Goal: Task Accomplishment & Management: Use online tool/utility

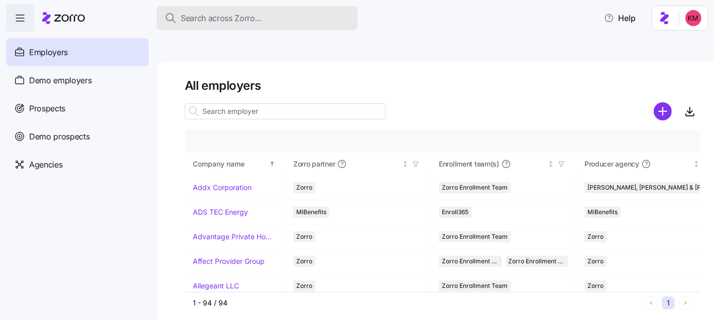
click at [206, 18] on span "Search across Zorro..." at bounding box center [221, 18] width 81 height 13
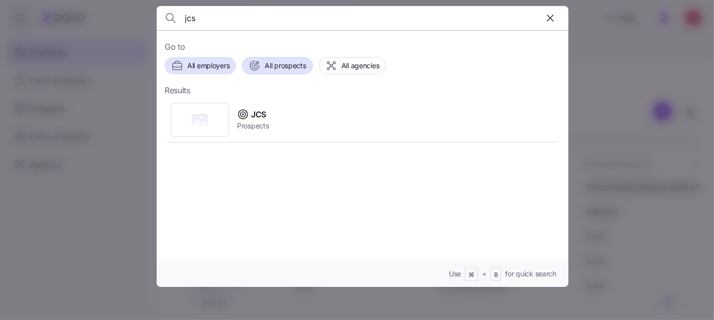
type input "jcs"
click at [267, 65] on span "All prospects" at bounding box center [285, 66] width 41 height 10
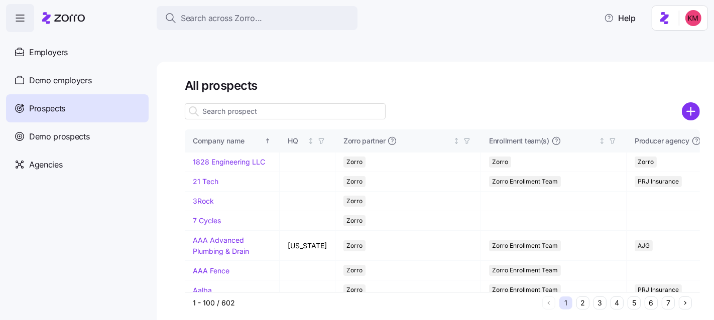
click at [271, 103] on input at bounding box center [285, 111] width 201 height 16
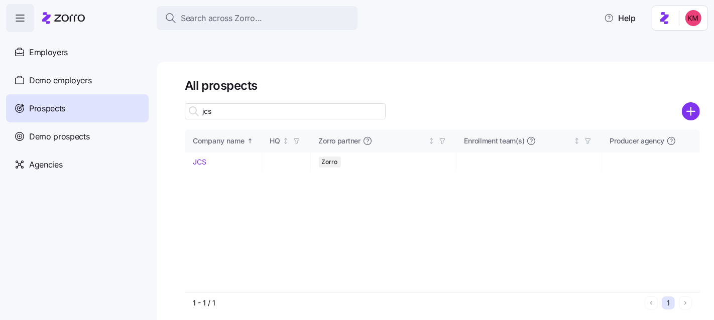
click at [271, 103] on input "jcs" at bounding box center [285, 111] width 201 height 16
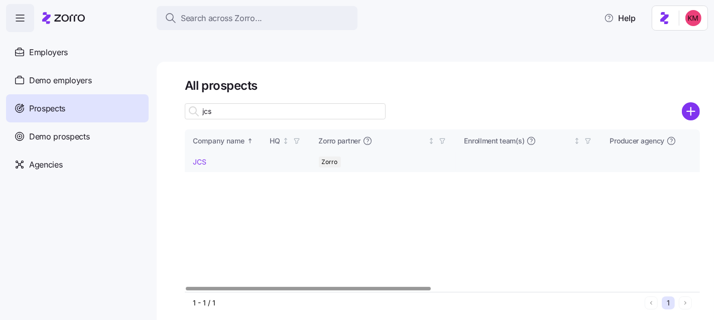
type input "jcs"
click at [203, 158] on link "JCS" at bounding box center [200, 162] width 14 height 9
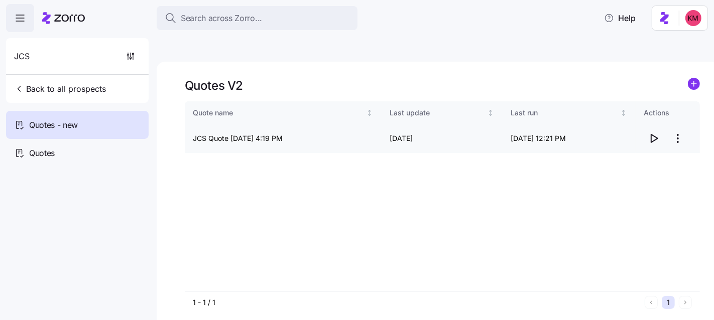
click at [654, 133] on icon "button" at bounding box center [654, 139] width 12 height 12
click at [56, 86] on span "Back to all prospects" at bounding box center [60, 89] width 92 height 12
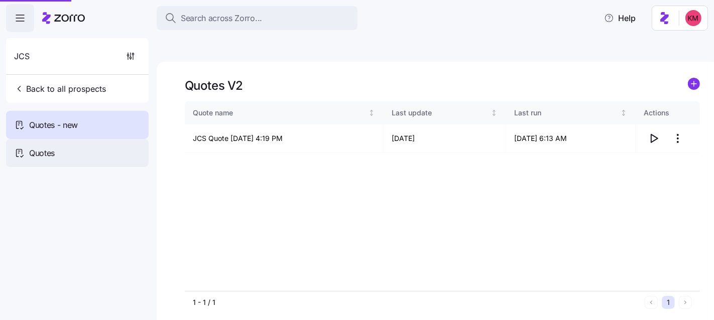
click at [53, 148] on span "Quotes" at bounding box center [42, 153] width 26 height 13
click at [52, 151] on span "Quotes" at bounding box center [42, 153] width 26 height 13
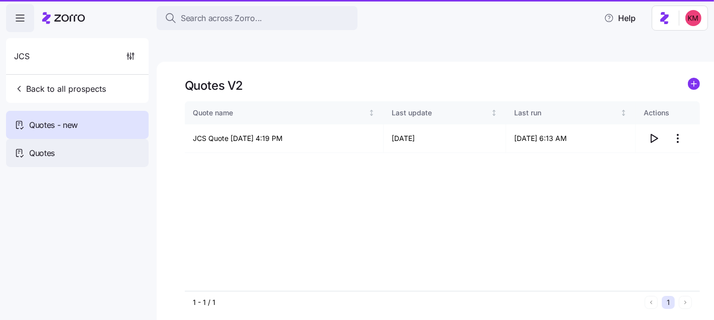
click at [52, 151] on span "Quotes" at bounding box center [42, 153] width 26 height 13
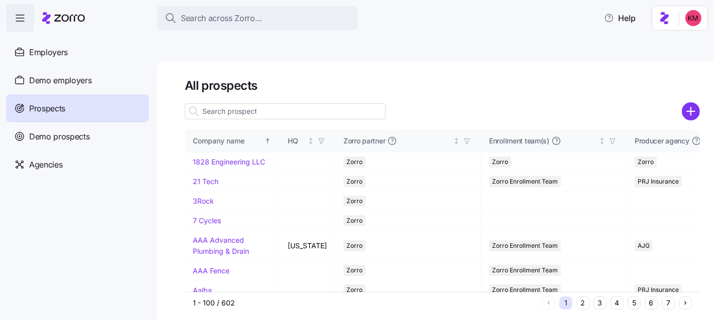
click at [230, 103] on input at bounding box center [285, 111] width 201 height 16
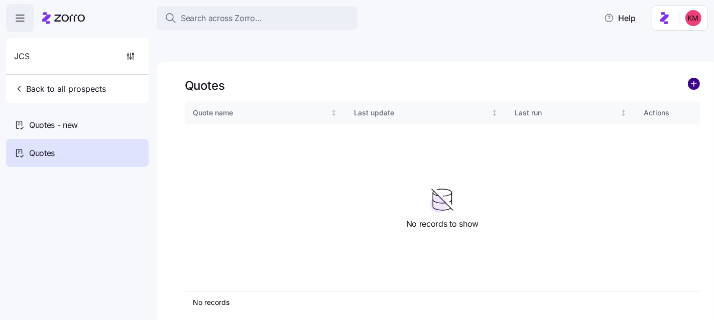
click at [697, 78] on circle "add icon" at bounding box center [694, 83] width 11 height 11
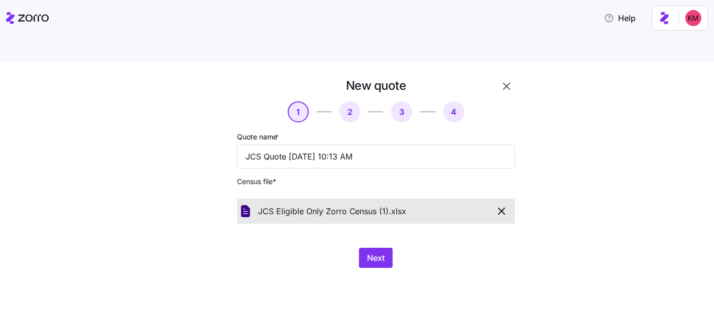
click at [388, 250] on div "New quote 1 2 3 4 Quote name * JCS Quote 09/02/2025 10:13 AM Census file * JCS …" at bounding box center [364, 179] width 352 height 202
click at [375, 252] on span "Next" at bounding box center [376, 258] width 18 height 12
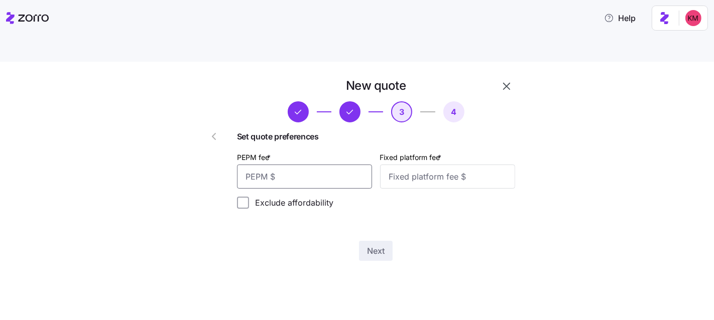
click at [314, 165] on input "PEPM fee *" at bounding box center [304, 177] width 135 height 24
type input "25"
type input "1000"
click at [383, 241] on button "Next" at bounding box center [376, 251] width 34 height 20
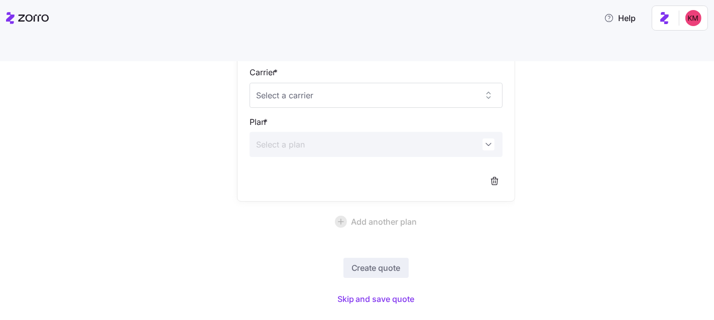
click at [378, 264] on div "Create quote Skip and save quote" at bounding box center [376, 283] width 278 height 50
click at [375, 293] on span "Skip and save quote" at bounding box center [376, 299] width 77 height 12
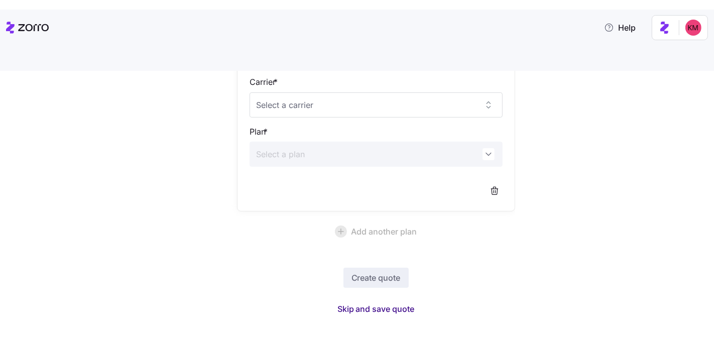
scroll to position [81, 0]
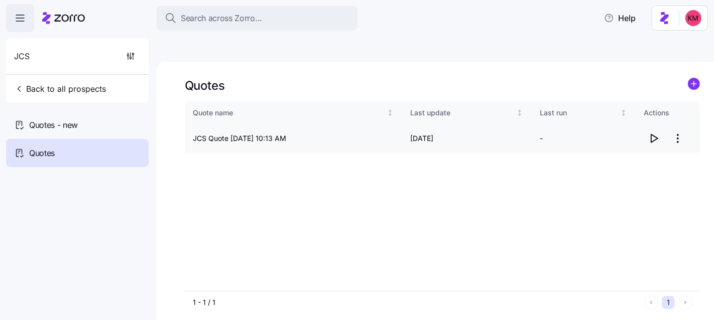
click at [654, 133] on icon "button" at bounding box center [654, 139] width 12 height 12
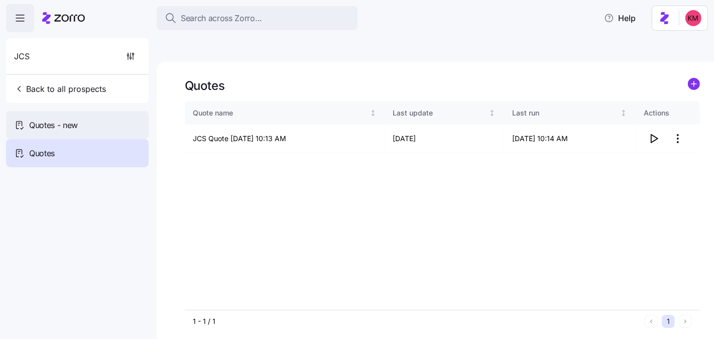
click at [79, 127] on div "Quotes - new" at bounding box center [77, 125] width 143 height 28
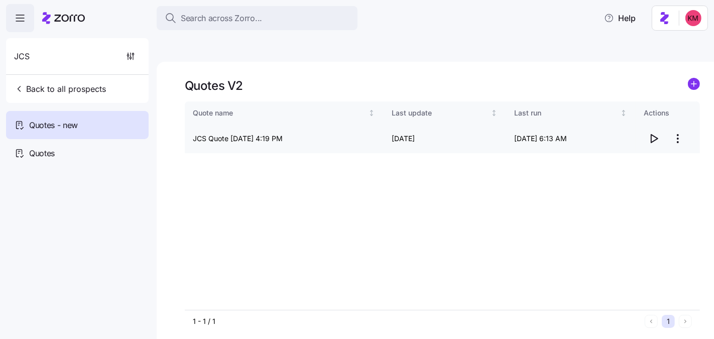
click at [653, 133] on icon "button" at bounding box center [654, 139] width 12 height 12
click at [679, 117] on html "Search across Zorro... Help JCS Back to all prospects Quotes - new Quotes Quote…" at bounding box center [357, 217] width 714 height 434
click at [616, 145] on div "Edit quote" at bounding box center [638, 140] width 92 height 16
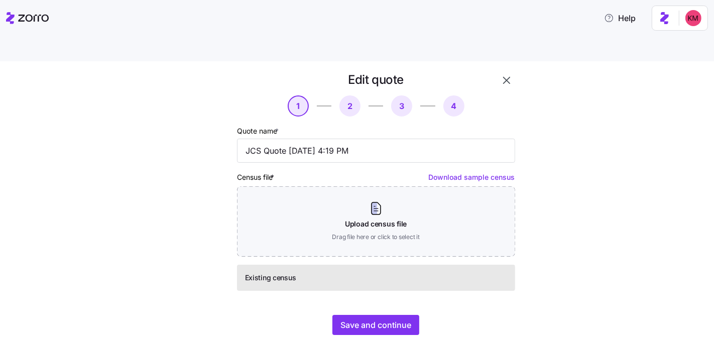
scroll to position [15, 0]
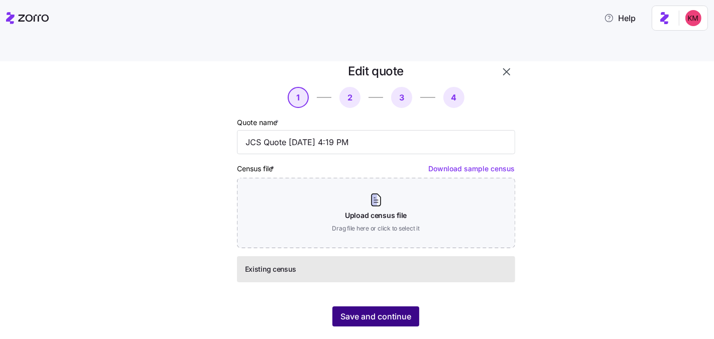
click at [365, 310] on span "Save and continue" at bounding box center [376, 316] width 71 height 12
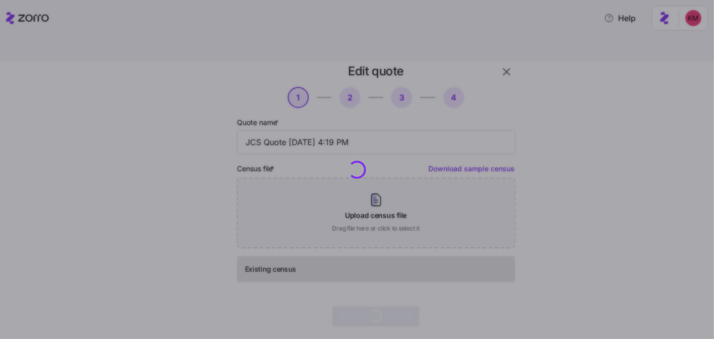
scroll to position [0, 0]
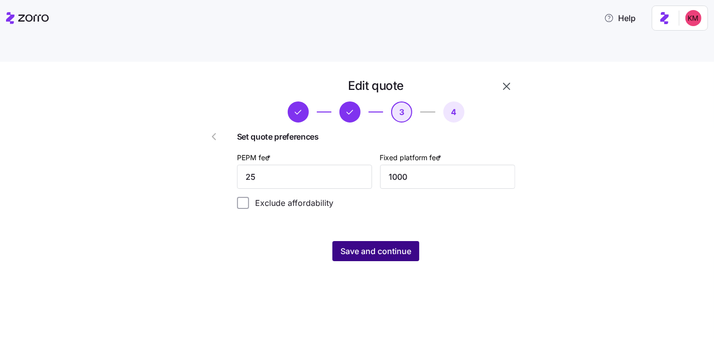
click at [377, 245] on span "Save and continue" at bounding box center [376, 251] width 71 height 12
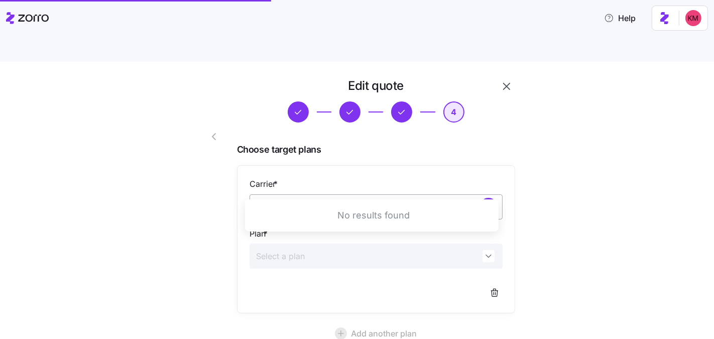
click at [351, 194] on input "Carrier *" at bounding box center [376, 206] width 253 height 25
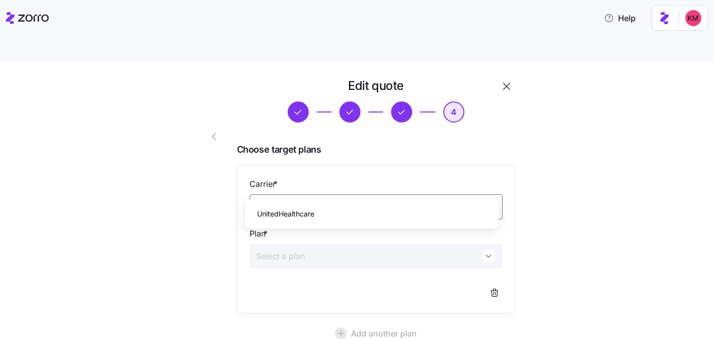
click at [364, 212] on div "UnitedHealthcare" at bounding box center [372, 213] width 246 height 21
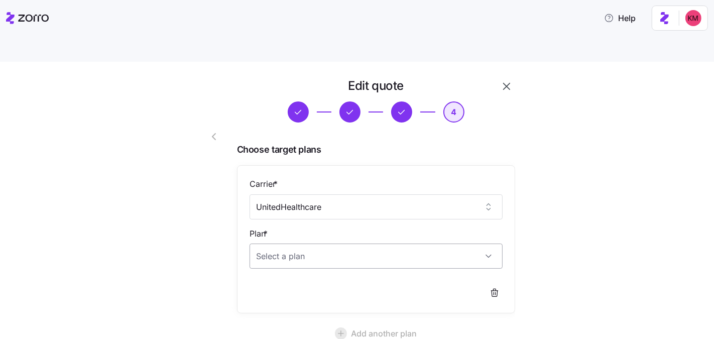
type input "UnitedHealthcare"
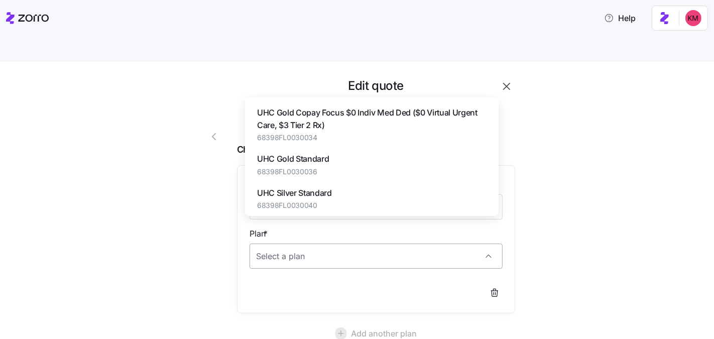
click at [331, 244] on input "Plan *" at bounding box center [376, 256] width 253 height 25
paste input "UHC Gold Standard"
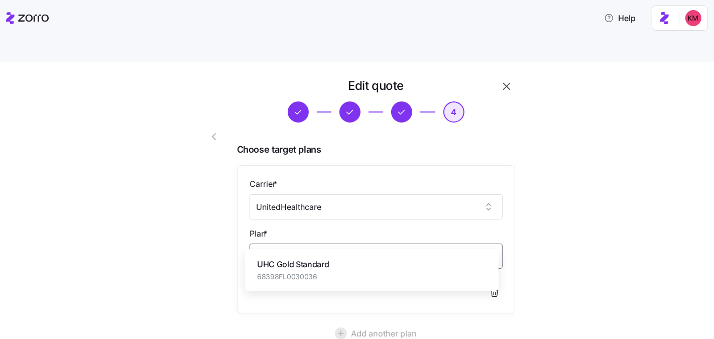
click at [310, 270] on span "UHC Gold Standard" at bounding box center [293, 264] width 72 height 13
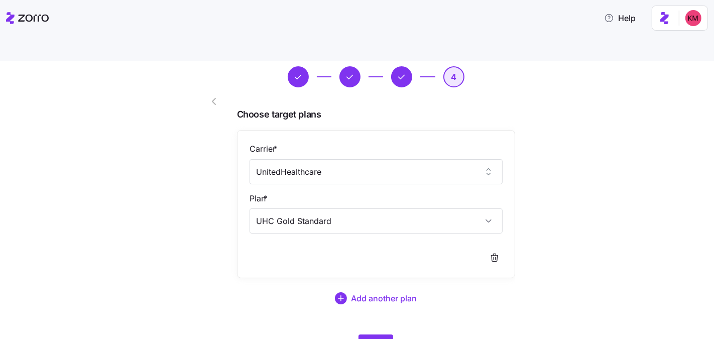
scroll to position [63, 0]
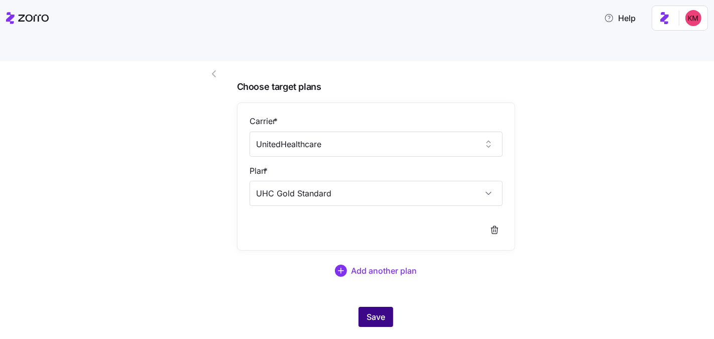
type input "UHC Gold Standard"
click at [378, 311] on span "Save" at bounding box center [376, 317] width 19 height 12
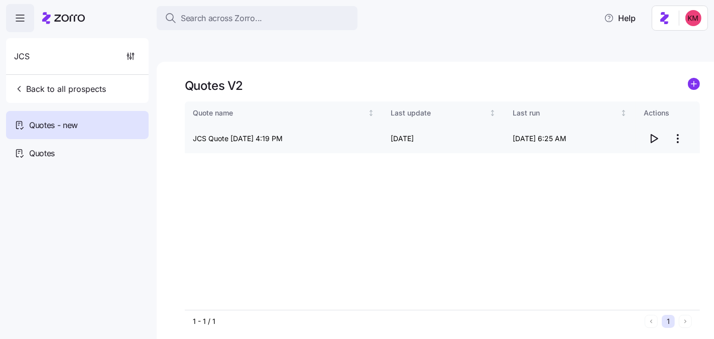
click at [658, 133] on icon "button" at bounding box center [654, 139] width 12 height 12
click at [651, 133] on icon "button" at bounding box center [654, 139] width 12 height 12
click at [680, 111] on html "Search across Zorro... Help JCS Back to all prospects Quotes - new Quotes Quote…" at bounding box center [357, 217] width 714 height 434
click at [623, 142] on div "Edit quote" at bounding box center [613, 139] width 34 height 11
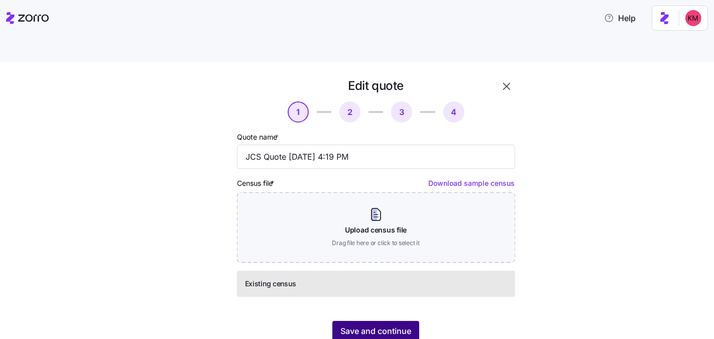
click at [383, 320] on span "Save and continue" at bounding box center [376, 331] width 71 height 12
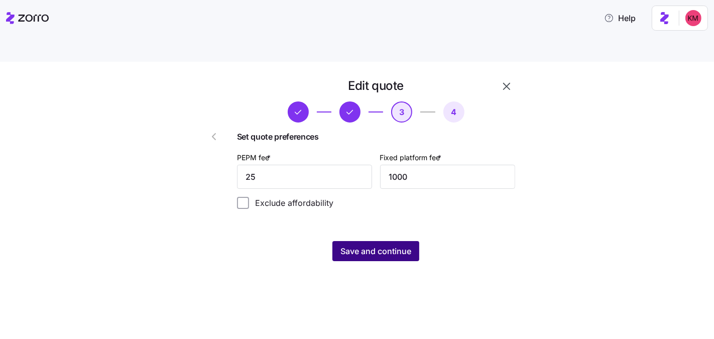
click at [377, 245] on span "Save and continue" at bounding box center [376, 251] width 71 height 12
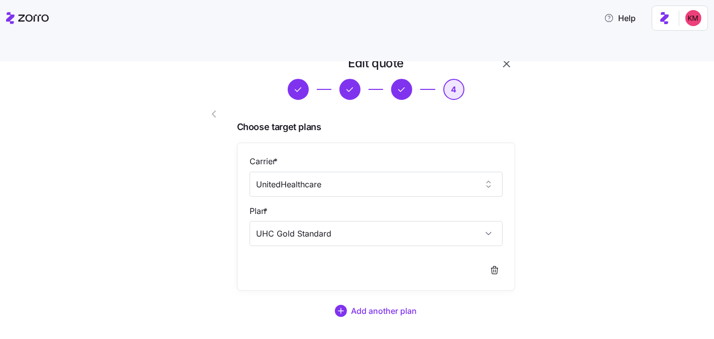
scroll to position [63, 0]
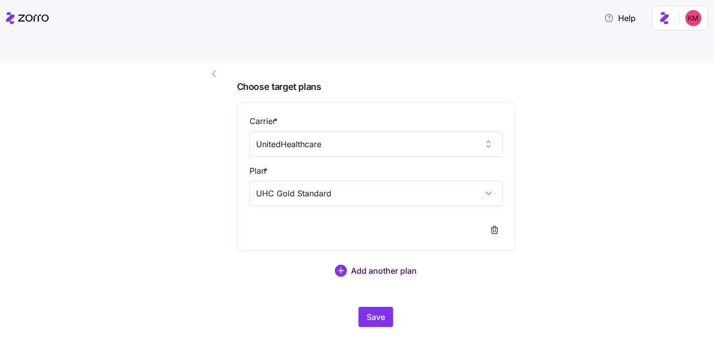
click at [394, 265] on span "Add another plan" at bounding box center [384, 271] width 66 height 12
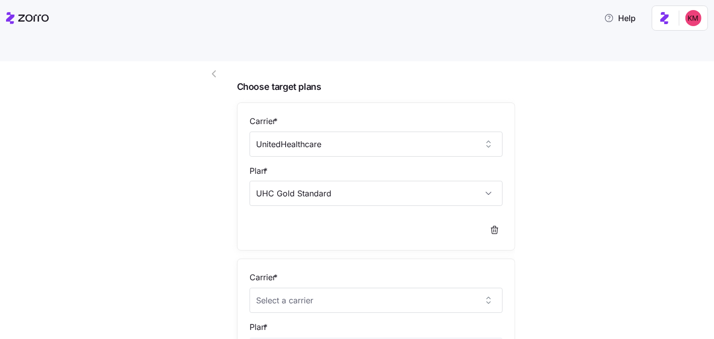
click at [609, 198] on div "Edit quote 4 Choose target plans Carrier * UnitedHealthcare Plan * UHC Gold Sta…" at bounding box center [364, 270] width 672 height 511
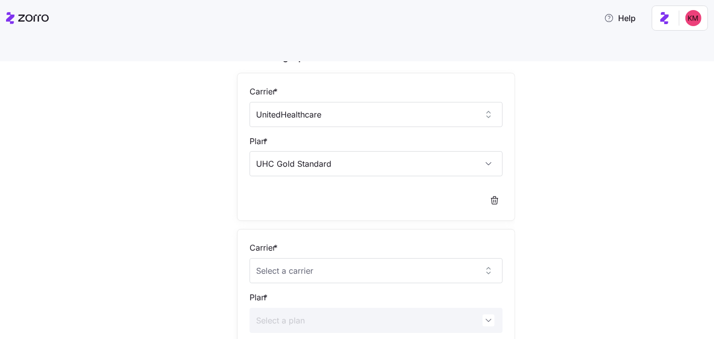
scroll to position [147, 0]
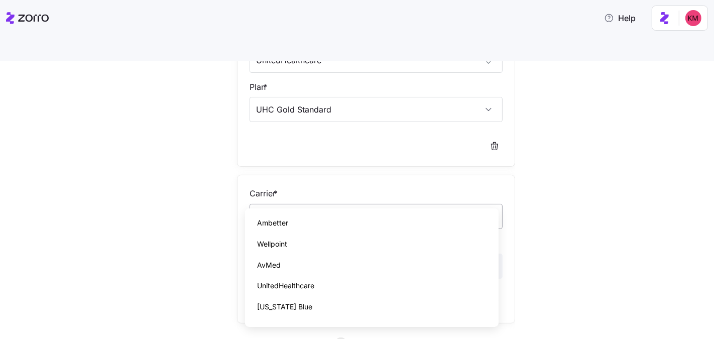
click at [329, 204] on input "Carrier *" at bounding box center [376, 216] width 253 height 25
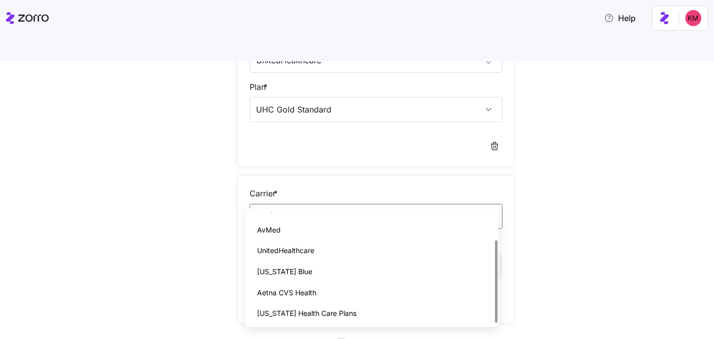
scroll to position [36, 0]
click at [294, 267] on span "Florida Blue" at bounding box center [284, 271] width 55 height 11
type input "Florida Blue"
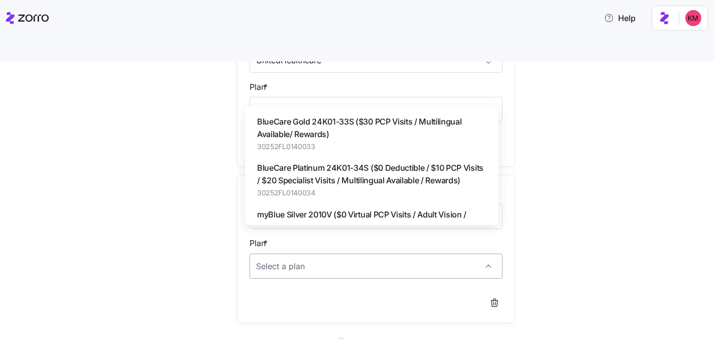
click at [292, 254] on input "Plan *" at bounding box center [376, 266] width 253 height 25
paste input "myBlue Gold 2314S ($30 PCP Visits / Multilingual Available / Rewa"
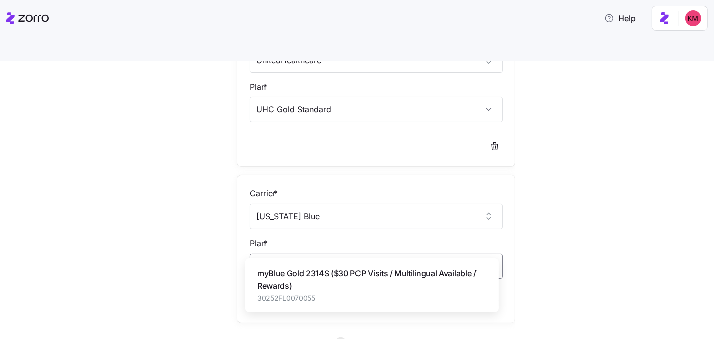
click at [294, 281] on span "myBlue Gold 2314S ($30 PCP Visits / Multilingual Available / Rewards)" at bounding box center [372, 279] width 230 height 25
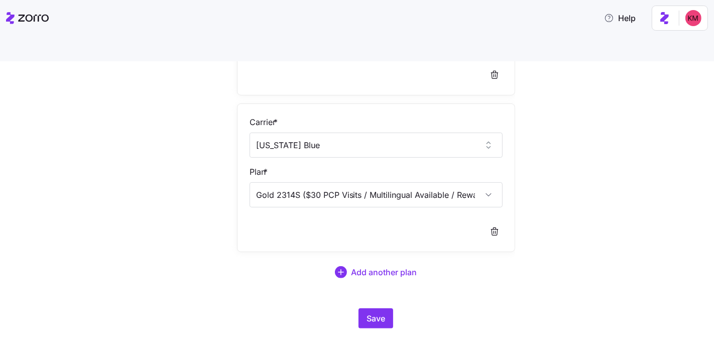
scroll to position [218, 0]
type input "myBlue Gold 2314S ($30 PCP Visits / Multilingual Available / Rewards)"
click at [373, 312] on span "Save" at bounding box center [376, 318] width 19 height 12
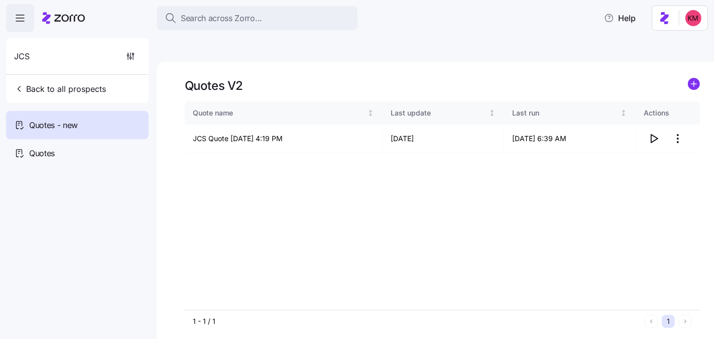
click at [606, 150] on div "Quote name Last update Last run Actions JCS Quote 09/01/2025 4:19 PM 09/02/2025…" at bounding box center [442, 205] width 515 height 208
click at [657, 133] on icon "button" at bounding box center [654, 139] width 12 height 12
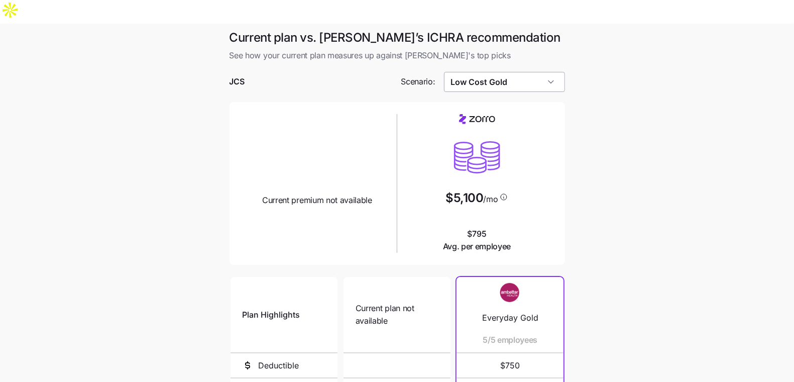
click at [522, 72] on input "Low Cost Gold" at bounding box center [504, 82] width 121 height 20
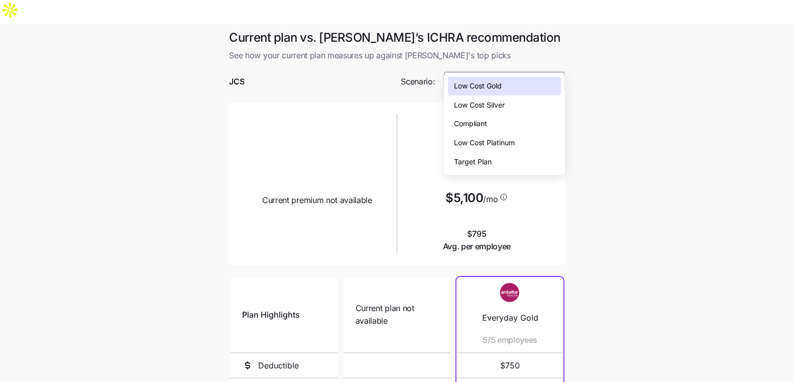
click at [513, 111] on div "Low Cost Silver" at bounding box center [504, 104] width 113 height 19
type input "Low Cost Silver"
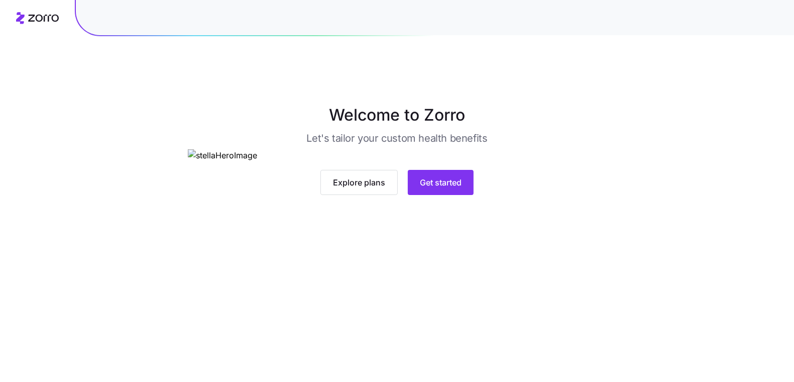
scroll to position [21, 0]
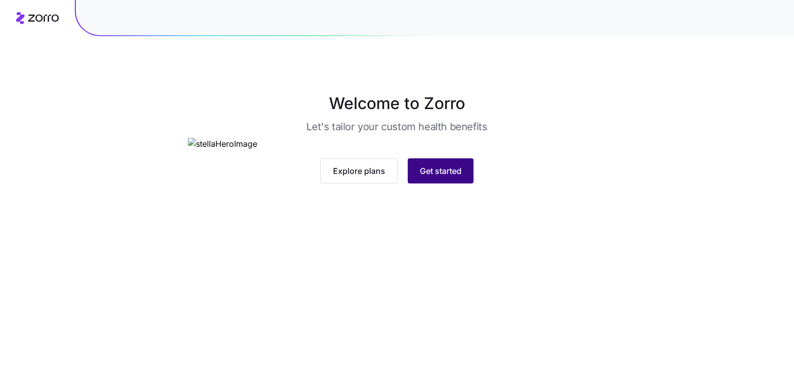
click at [439, 177] on span "Get started" at bounding box center [441, 171] width 42 height 12
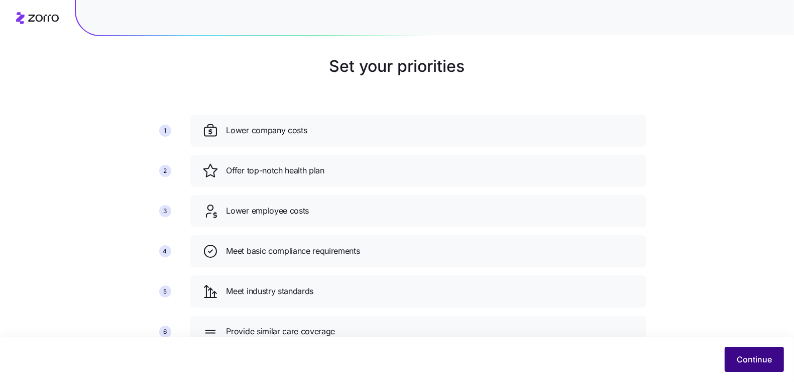
scroll to position [58, 0]
click at [749, 363] on span "Continue" at bounding box center [754, 359] width 35 height 12
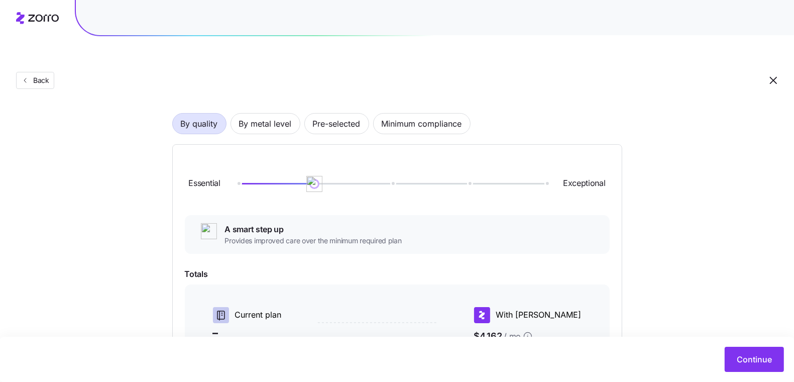
scroll to position [60, 0]
click at [39, 75] on span "Back" at bounding box center [39, 80] width 20 height 10
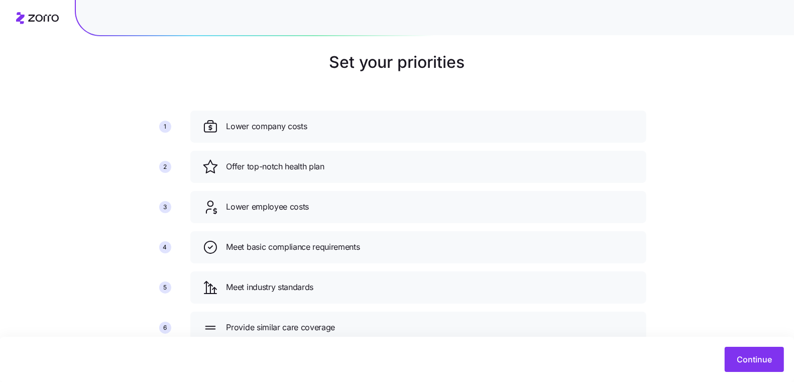
scroll to position [72, 0]
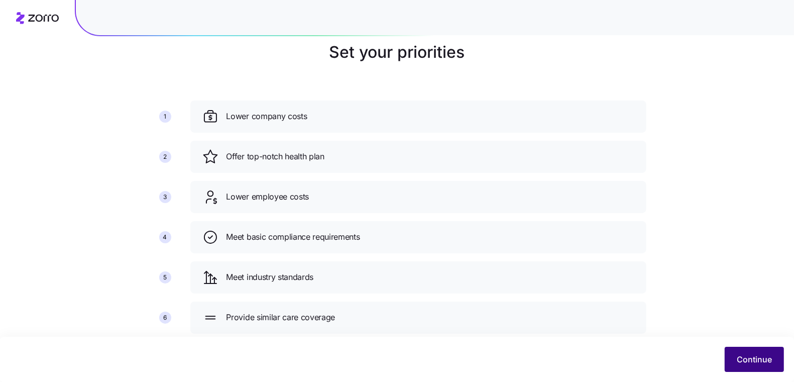
click at [745, 360] on span "Continue" at bounding box center [754, 359] width 35 height 12
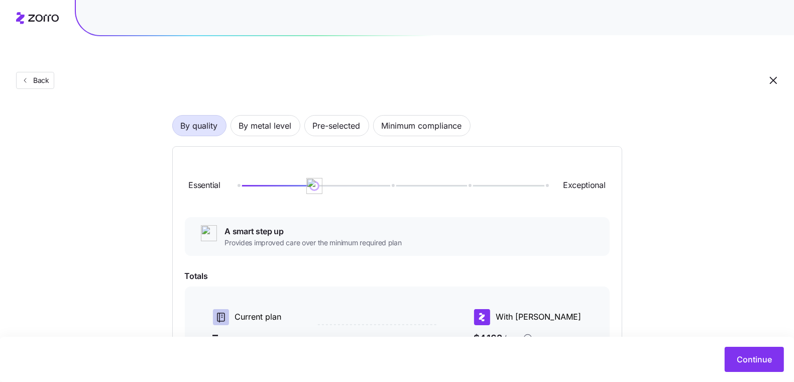
scroll to position [36, 0]
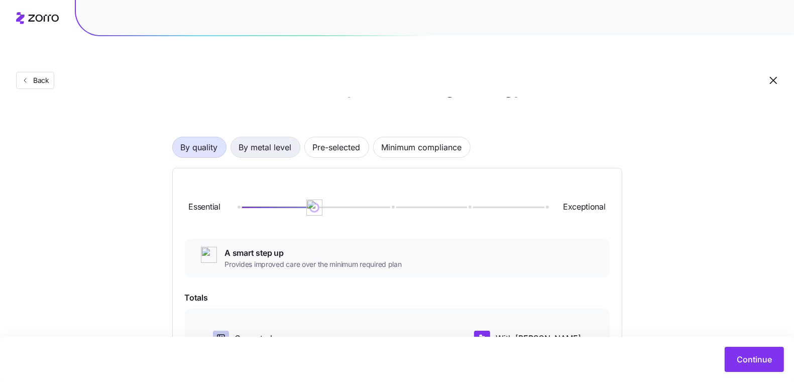
click at [262, 137] on span "By metal level" at bounding box center [265, 147] width 53 height 20
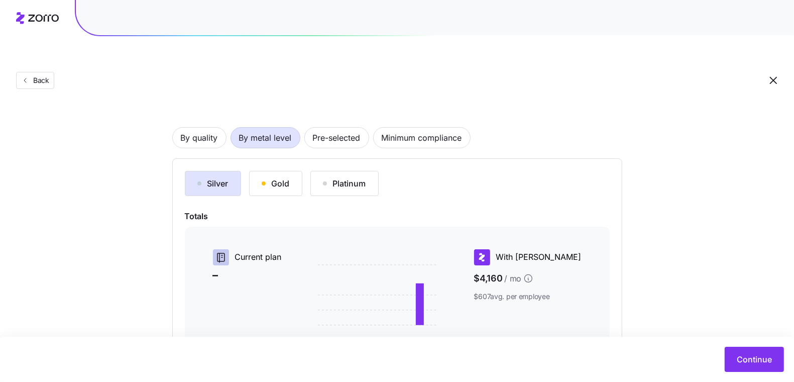
scroll to position [0, 0]
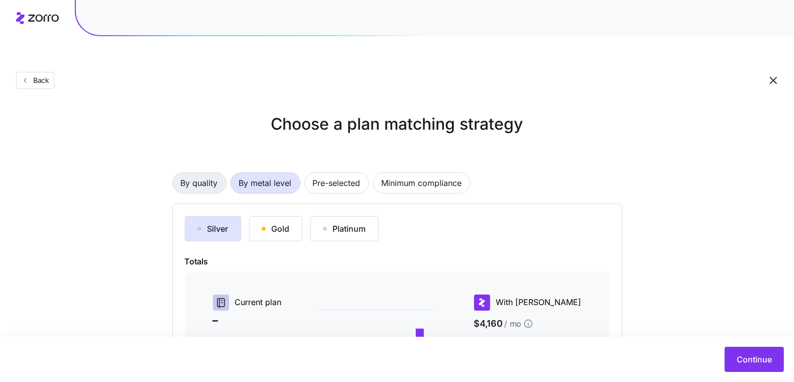
click at [203, 173] on span "By quality" at bounding box center [199, 183] width 37 height 20
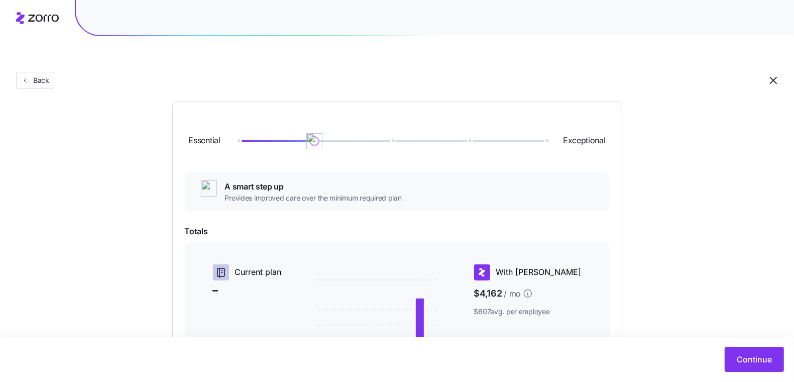
scroll to position [103, 0]
drag, startPoint x: 305, startPoint y: 116, endPoint x: 255, endPoint y: 119, distance: 50.3
click at [255, 137] on div at bounding box center [392, 140] width 308 height 6
drag, startPoint x: 246, startPoint y: 117, endPoint x: 318, endPoint y: 116, distance: 72.3
click at [318, 137] on div at bounding box center [392, 140] width 308 height 6
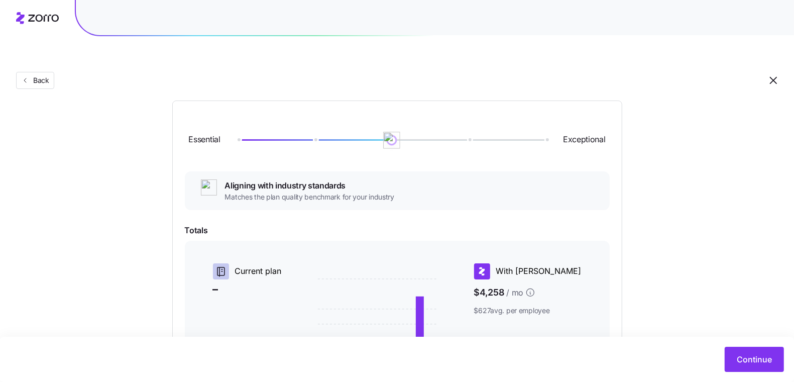
drag, startPoint x: 313, startPoint y: 118, endPoint x: 370, endPoint y: 118, distance: 56.8
click at [370, 137] on div at bounding box center [392, 140] width 308 height 6
drag, startPoint x: 370, startPoint y: 118, endPoint x: 411, endPoint y: 117, distance: 41.2
click at [411, 137] on div at bounding box center [392, 140] width 308 height 6
drag, startPoint x: 402, startPoint y: 119, endPoint x: 216, endPoint y: 123, distance: 185.4
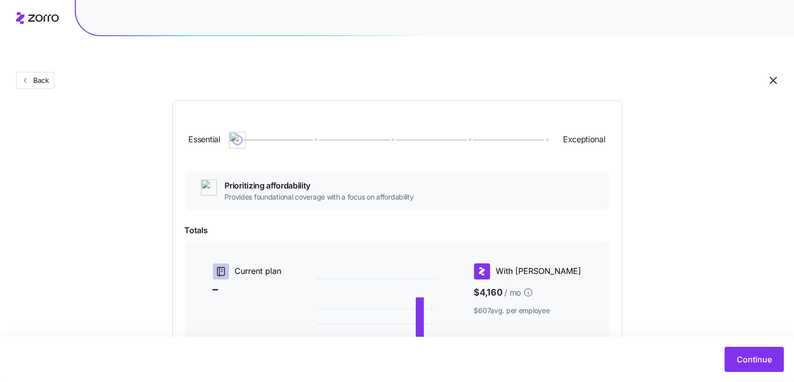
click at [216, 123] on div "Essential Exceptional" at bounding box center [397, 140] width 425 height 54
drag, startPoint x: 243, startPoint y: 118, endPoint x: 236, endPoint y: 119, distance: 7.1
click at [227, 122] on div "Essential Exceptional" at bounding box center [397, 140] width 425 height 54
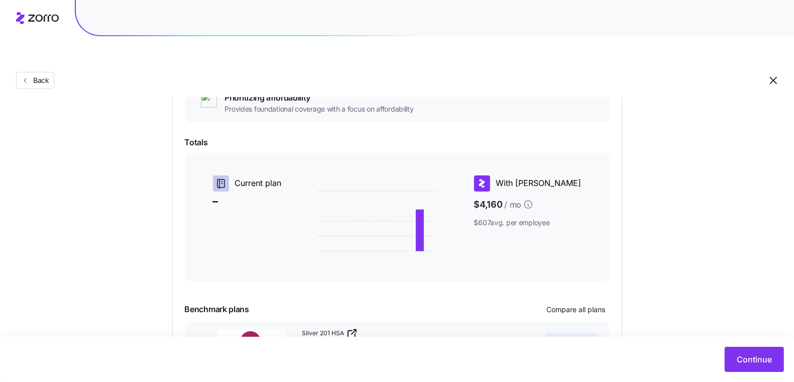
scroll to position [0, 0]
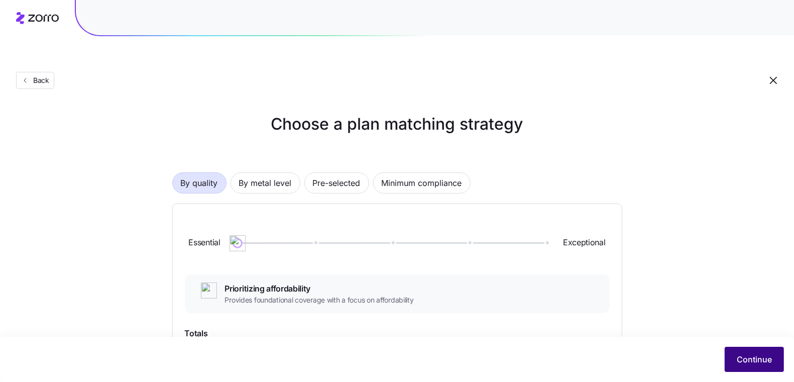
click at [758, 362] on span "Continue" at bounding box center [754, 359] width 35 height 12
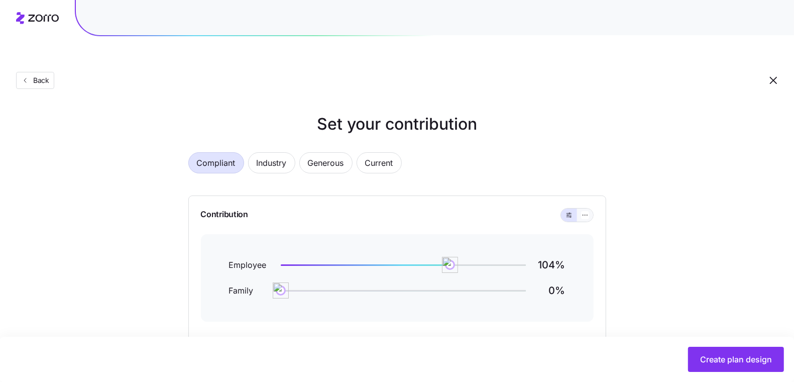
click at [591, 208] on button "button" at bounding box center [585, 214] width 16 height 13
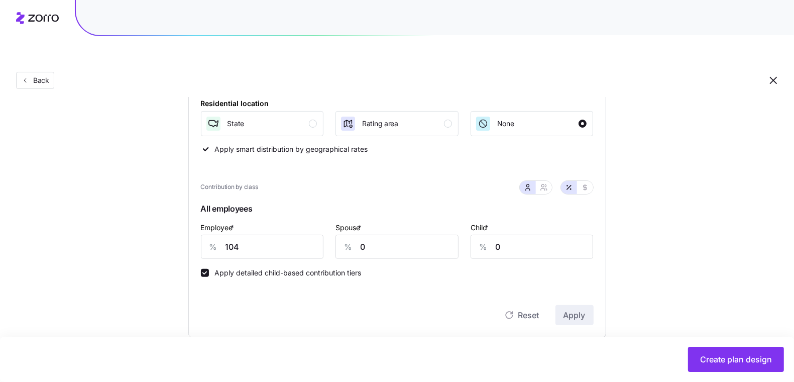
scroll to position [212, 0]
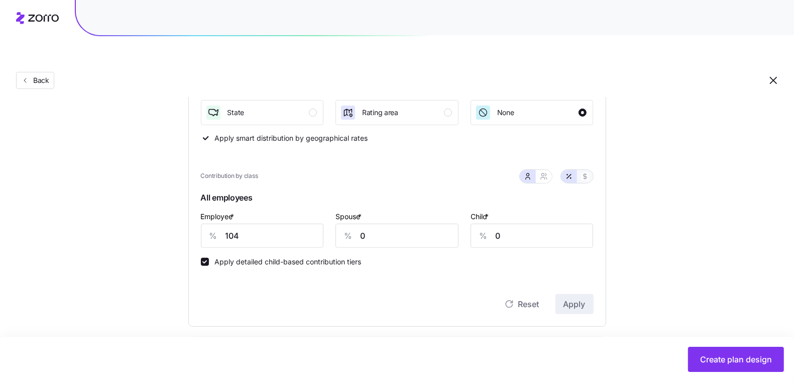
click at [591, 170] on button "button" at bounding box center [585, 176] width 16 height 13
click at [249, 223] on input "630" at bounding box center [262, 235] width 123 height 24
type input "300"
type input "0"
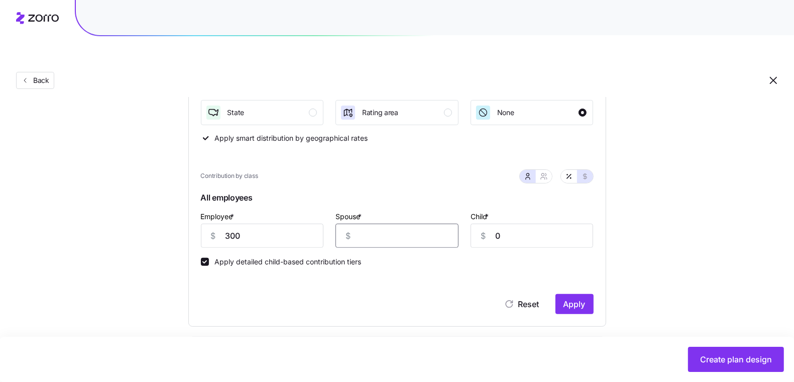
click at [402, 223] on input "Spouse *" at bounding box center [396, 235] width 123 height 24
type input "300"
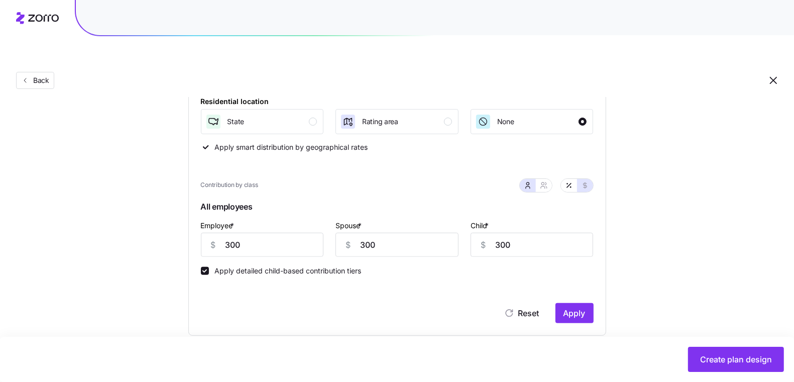
scroll to position [95, 0]
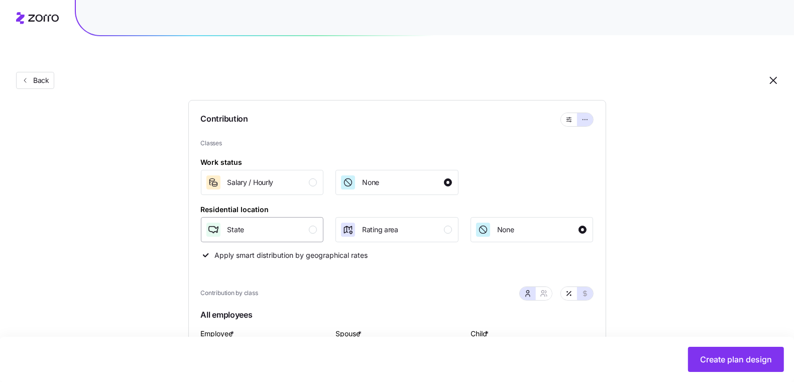
click at [307, 221] on div "State" at bounding box center [261, 229] width 112 height 16
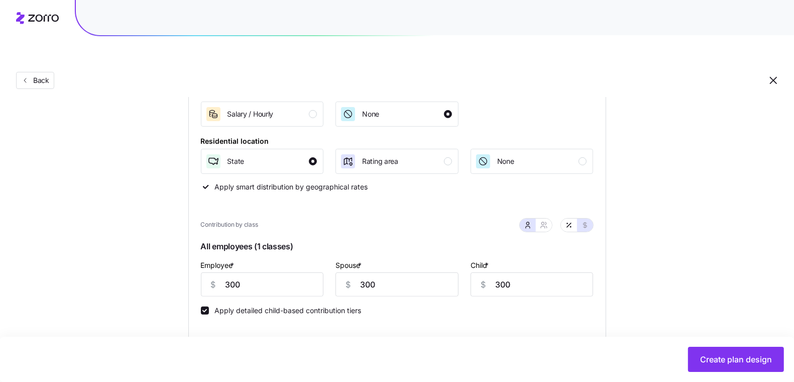
scroll to position [224, 0]
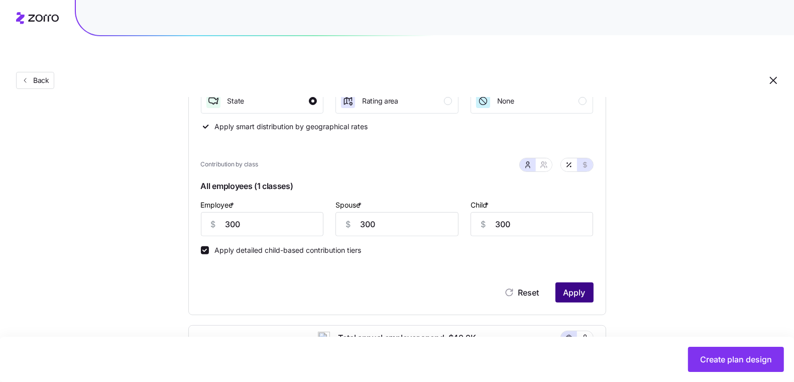
click at [570, 286] on span "Apply" at bounding box center [575, 292] width 22 height 12
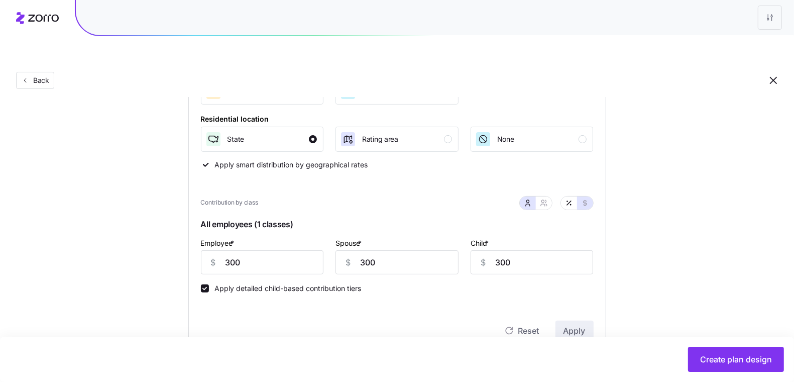
scroll to position [323, 0]
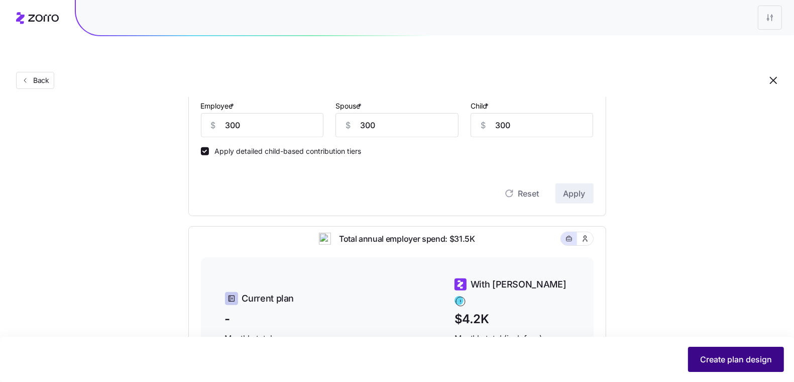
click at [722, 360] on span "Create plan design" at bounding box center [736, 359] width 72 height 12
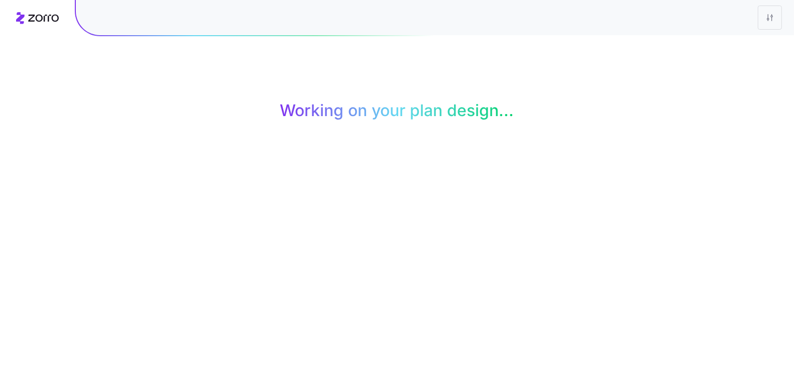
scroll to position [12, 0]
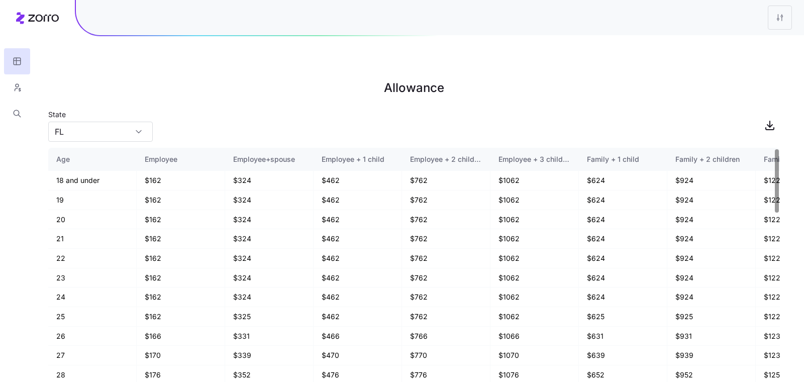
drag, startPoint x: 254, startPoint y: 69, endPoint x: 59, endPoint y: 79, distance: 195.1
click at [252, 76] on h1 "Allowance" at bounding box center [413, 88] width 731 height 24
click at [12, 87] on button "button" at bounding box center [17, 87] width 26 height 26
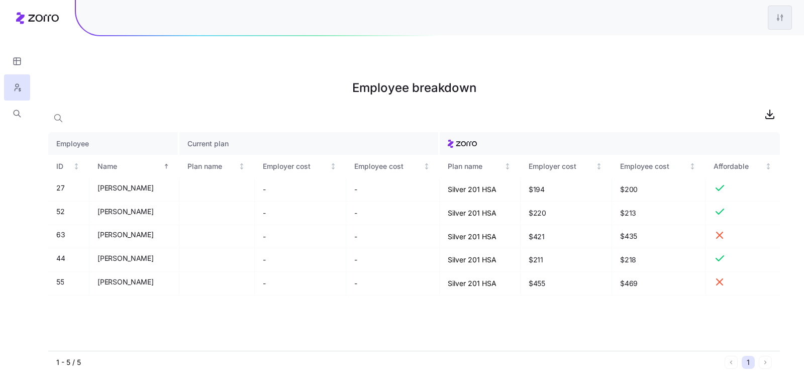
click at [784, 17] on html "Employee breakdown Employee Current plan ID Name Plan name Employer cost Employ…" at bounding box center [402, 241] width 804 height 483
click at [752, 44] on div "Edit plan design" at bounding box center [739, 45] width 100 height 16
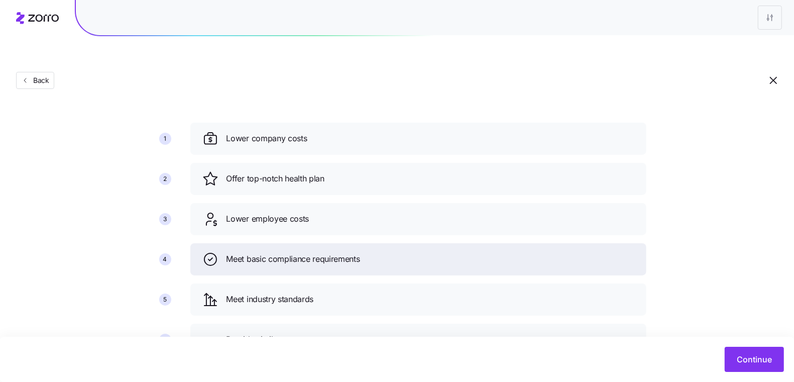
scroll to position [72, 0]
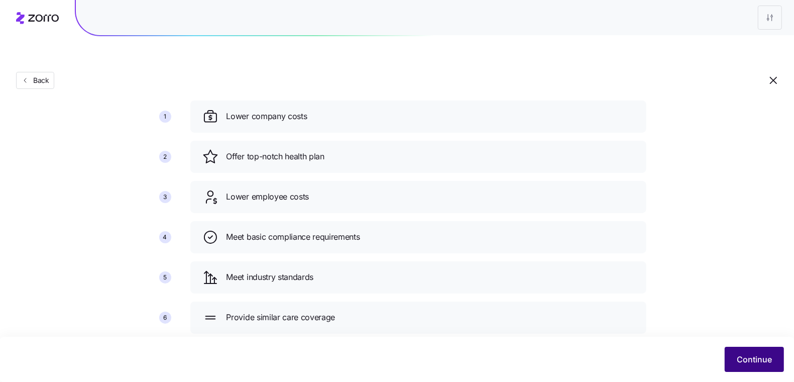
click at [744, 348] on button "Continue" at bounding box center [754, 359] width 59 height 25
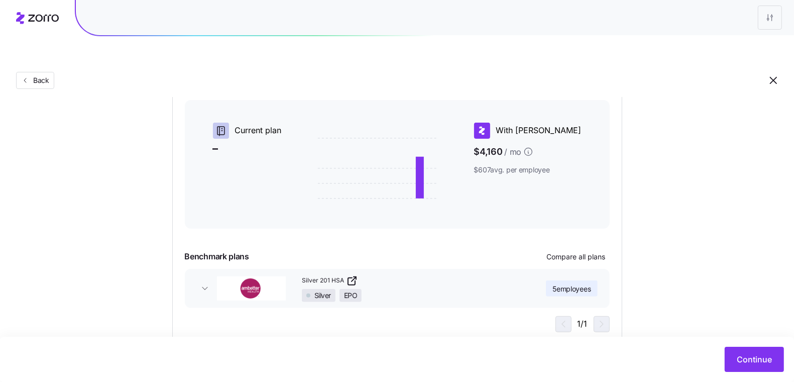
scroll to position [247, 0]
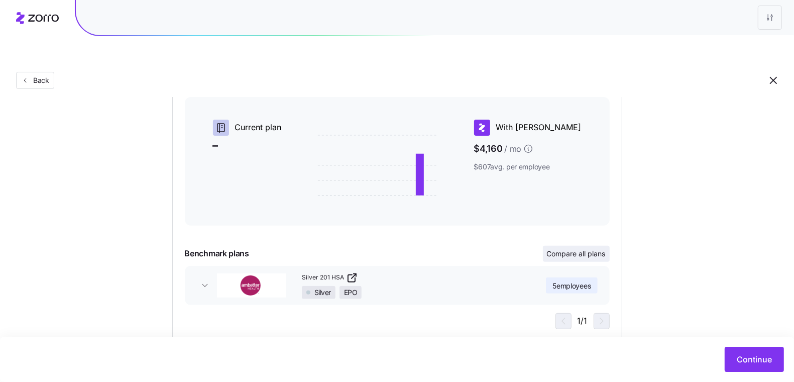
click at [585, 249] on span "Compare all plans" at bounding box center [576, 254] width 59 height 10
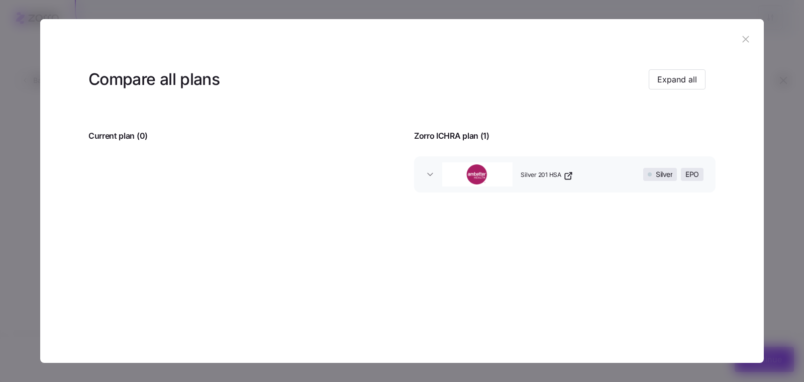
click at [737, 43] on button "button" at bounding box center [745, 39] width 16 height 16
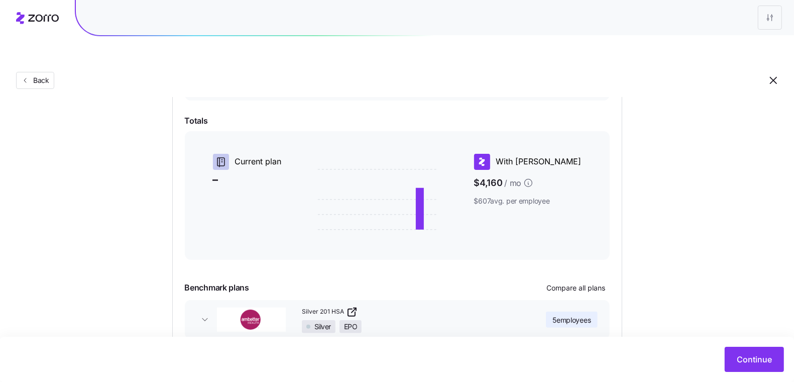
scroll to position [241, 0]
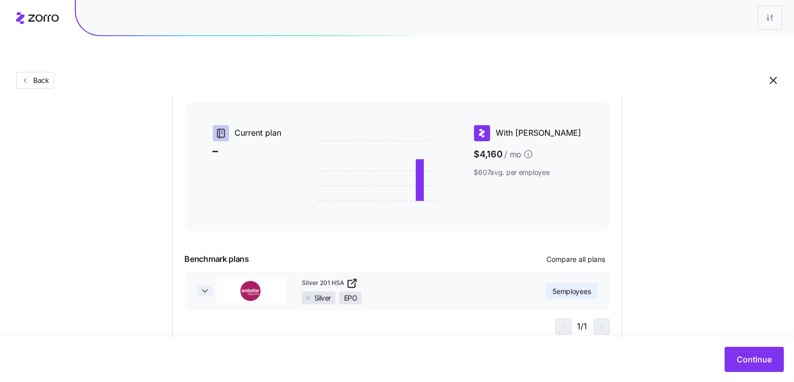
click at [201, 286] on icon "button" at bounding box center [205, 291] width 10 height 10
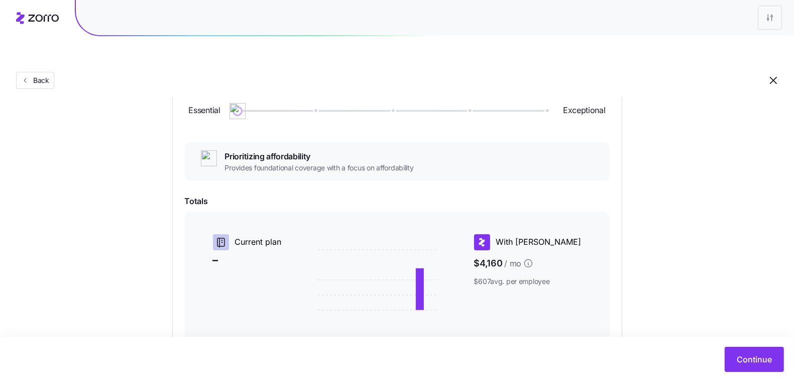
scroll to position [27, 0]
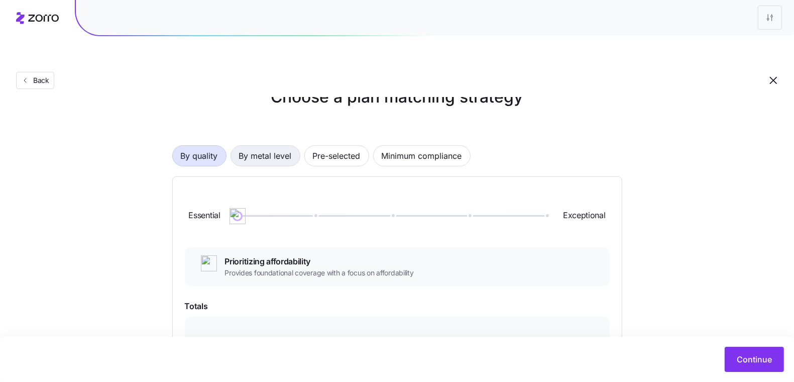
click at [277, 146] on span "By metal level" at bounding box center [265, 156] width 53 height 20
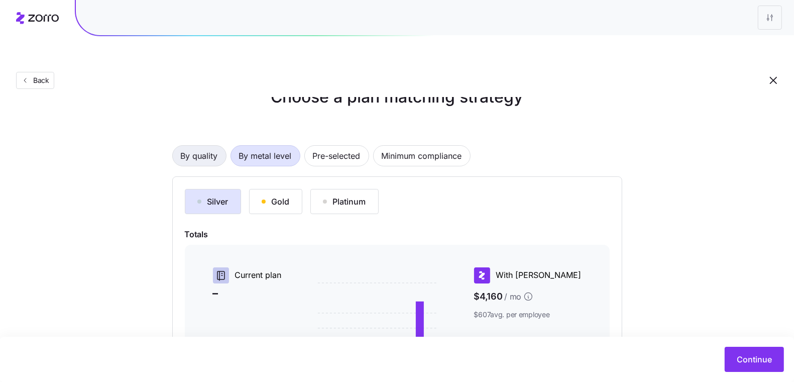
click at [187, 146] on span "By quality" at bounding box center [199, 156] width 37 height 20
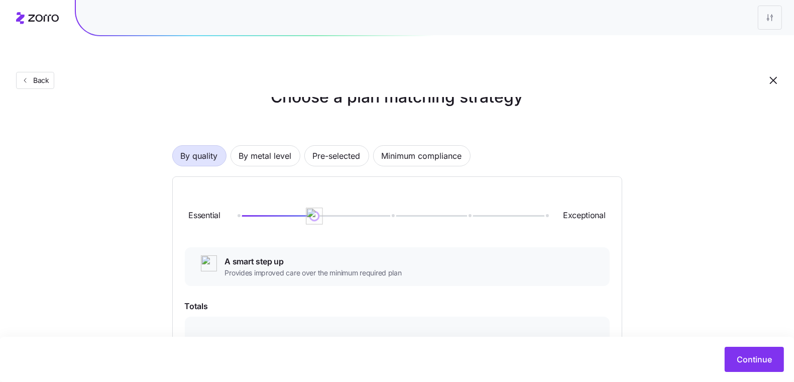
drag, startPoint x: 238, startPoint y: 189, endPoint x: 286, endPoint y: 190, distance: 48.2
click at [286, 213] on div at bounding box center [392, 216] width 308 height 6
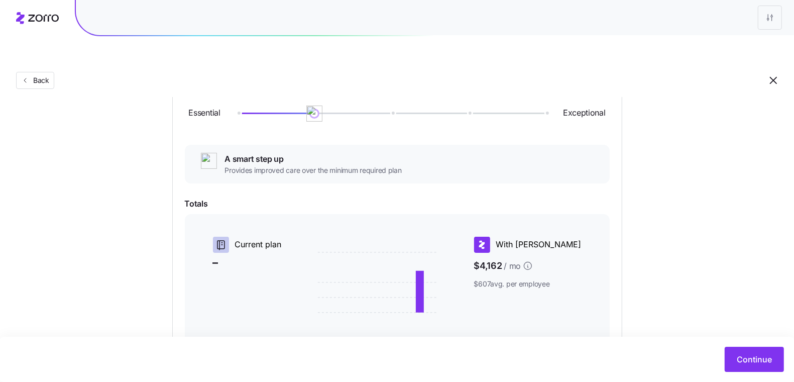
scroll to position [57, 0]
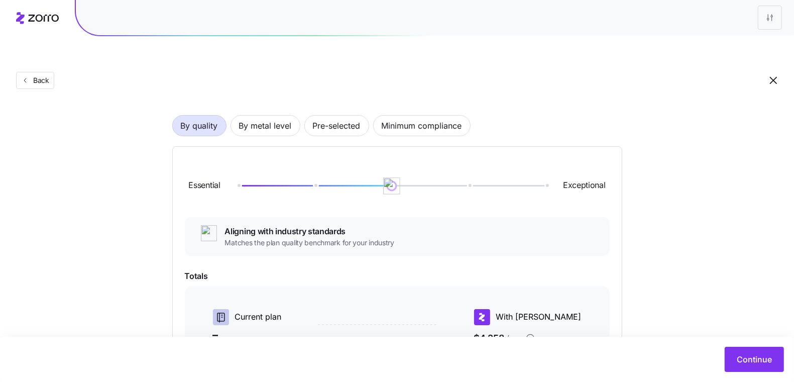
drag, startPoint x: 323, startPoint y: 167, endPoint x: 362, endPoint y: 167, distance: 38.2
click at [362, 167] on div "Essential Exceptional" at bounding box center [397, 186] width 425 height 54
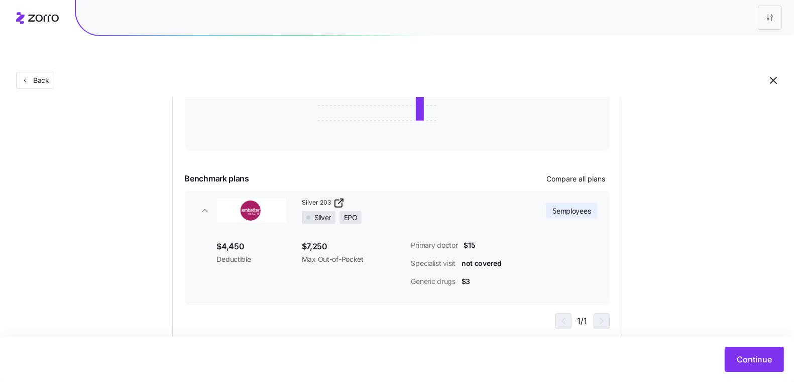
scroll to position [77, 0]
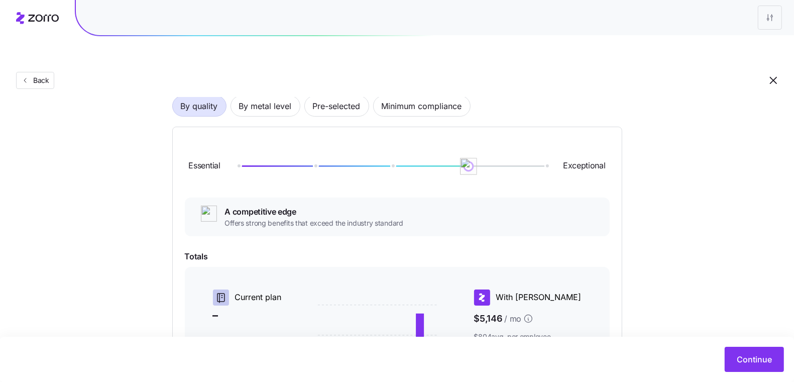
drag, startPoint x: 399, startPoint y: 142, endPoint x: 442, endPoint y: 144, distance: 43.3
click at [442, 163] on div at bounding box center [392, 166] width 308 height 6
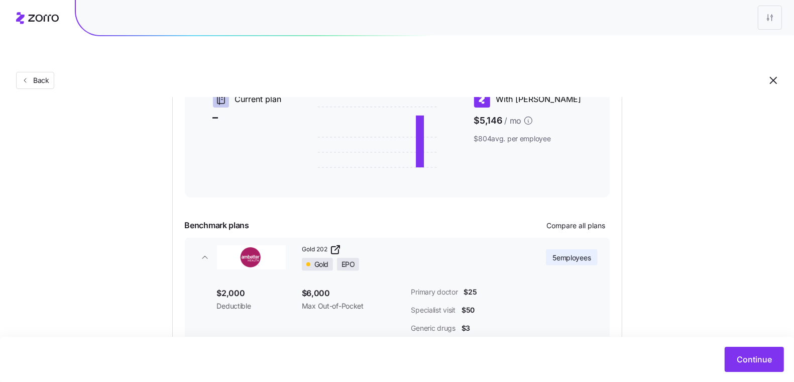
scroll to position [108, 0]
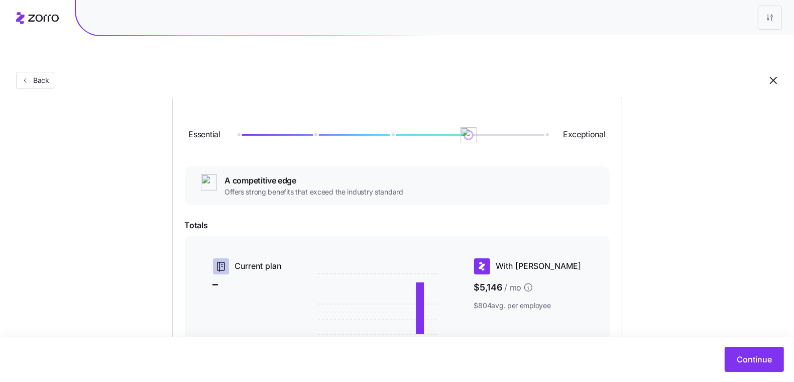
drag, startPoint x: 467, startPoint y: 121, endPoint x: 491, endPoint y: 115, distance: 25.2
click at [489, 116] on div "Essential Exceptional" at bounding box center [397, 135] width 425 height 54
drag, startPoint x: 476, startPoint y: 114, endPoint x: 551, endPoint y: 113, distance: 75.3
click at [551, 127] on img at bounding box center [545, 135] width 17 height 17
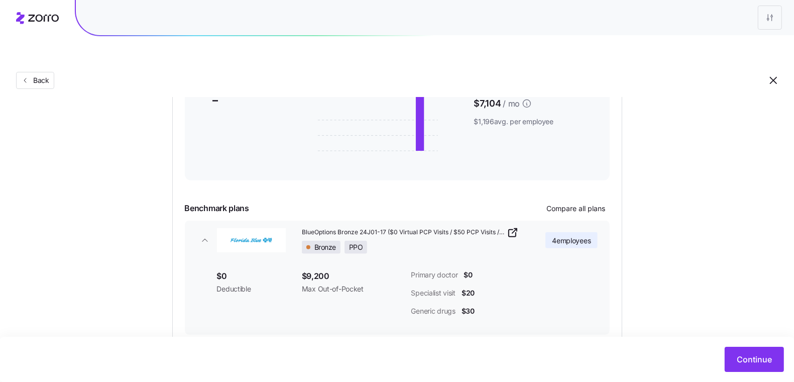
scroll to position [132, 0]
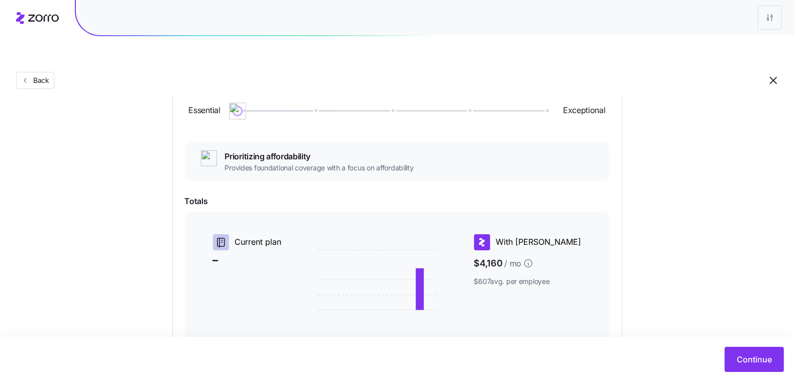
drag, startPoint x: 538, startPoint y: 92, endPoint x: 148, endPoint y: 92, distance: 389.7
click at [148, 92] on div "Choose a plan matching strategy By quality By metal level Pre-selected Minimum …" at bounding box center [397, 255] width 498 height 551
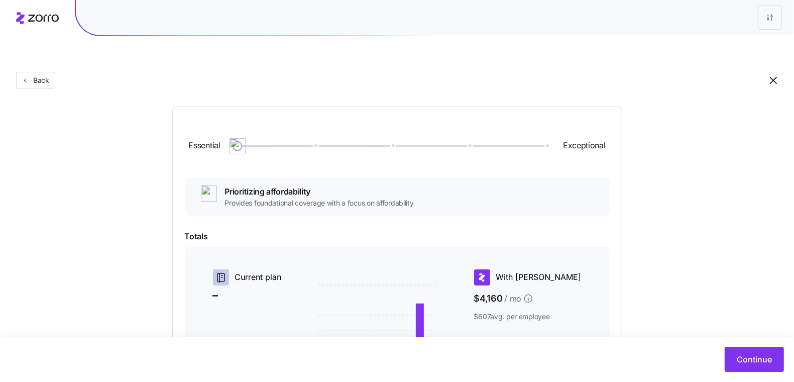
scroll to position [32, 0]
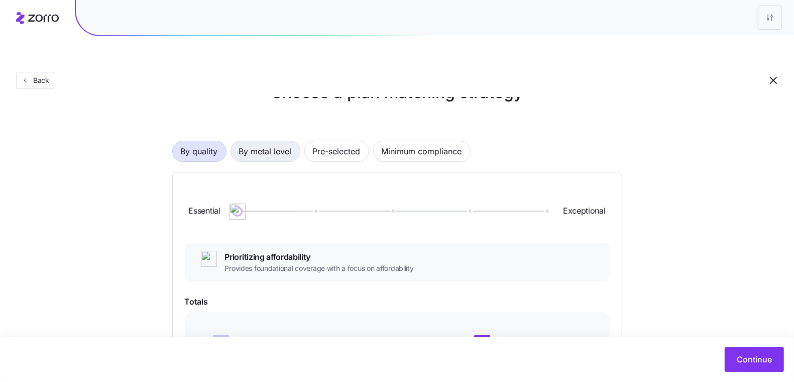
click at [279, 141] on span "By metal level" at bounding box center [265, 151] width 53 height 20
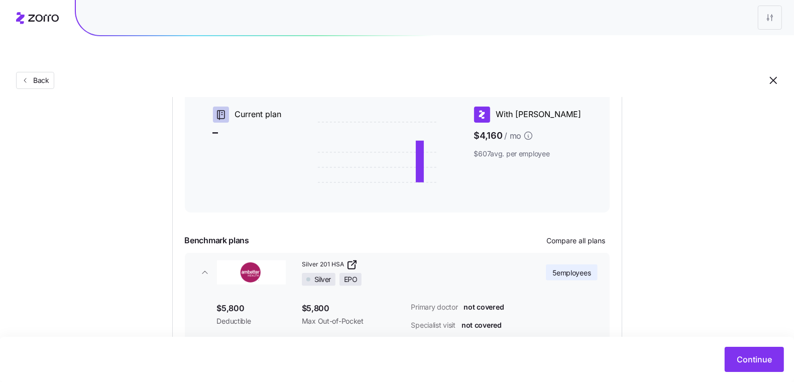
scroll to position [0, 0]
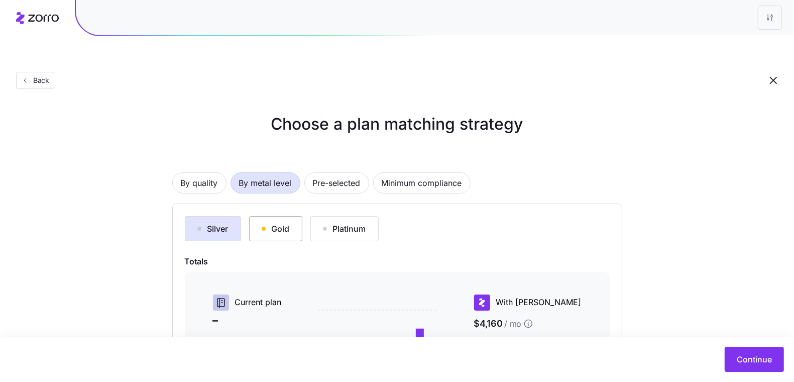
click at [263, 222] on div "Gold" at bounding box center [276, 228] width 28 height 12
click at [354, 216] on button "Platinum" at bounding box center [344, 228] width 68 height 25
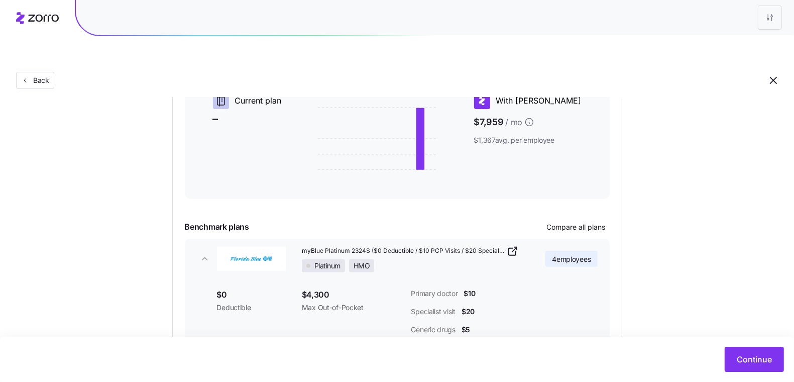
scroll to position [9, 0]
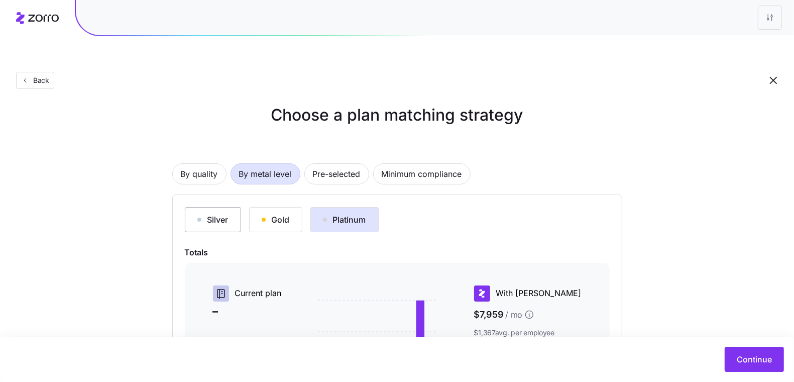
click at [210, 213] on div "Silver" at bounding box center [212, 219] width 31 height 12
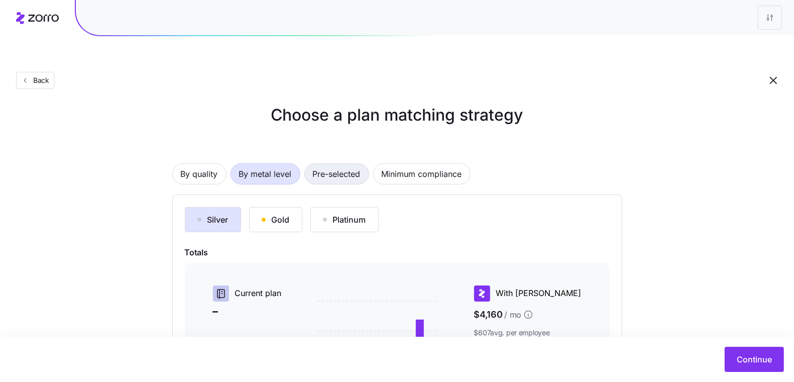
click at [324, 164] on span "Pre-selected" at bounding box center [337, 174] width 48 height 20
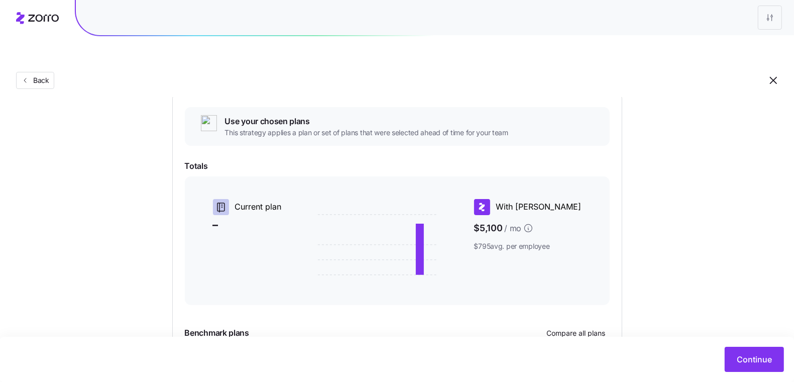
scroll to position [0, 0]
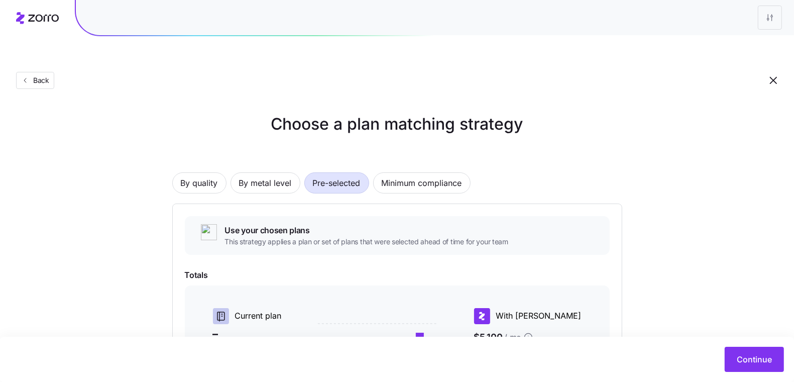
click at [206, 178] on div "By quality By metal level Pre-selected Minimum compliance Use your chosen plans…" at bounding box center [397, 372] width 450 height 465
click at [206, 173] on span "By quality" at bounding box center [199, 183] width 37 height 20
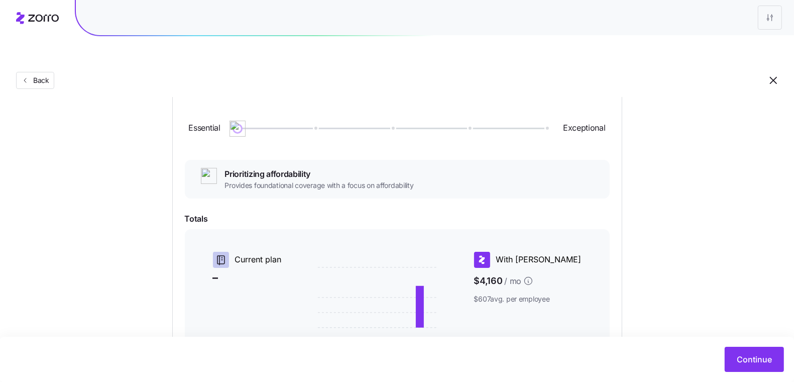
scroll to position [291, 0]
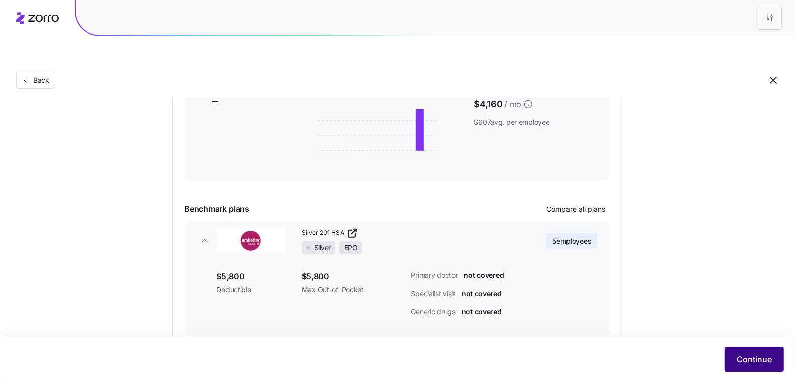
click at [740, 360] on span "Continue" at bounding box center [754, 359] width 35 height 12
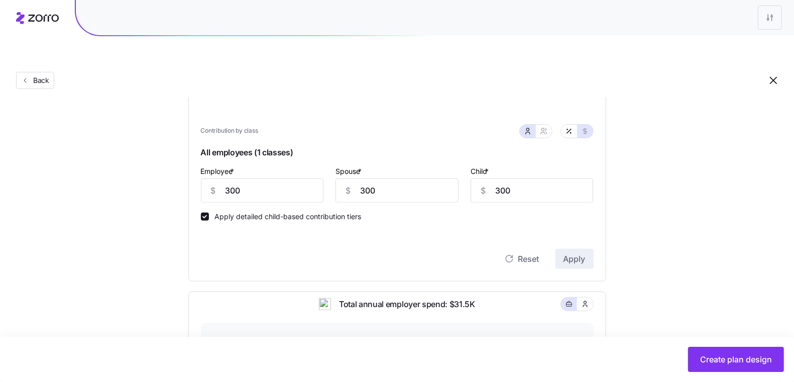
scroll to position [265, 0]
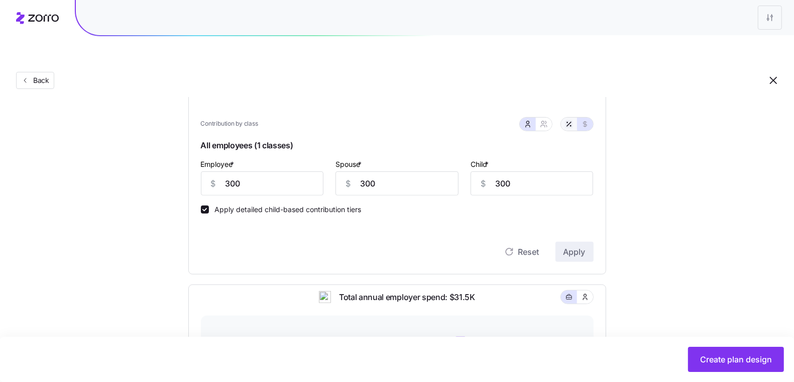
click at [572, 120] on icon "button" at bounding box center [569, 124] width 8 height 8
type input "49"
type input "120"
click at [239, 171] on input "49" at bounding box center [262, 183] width 123 height 24
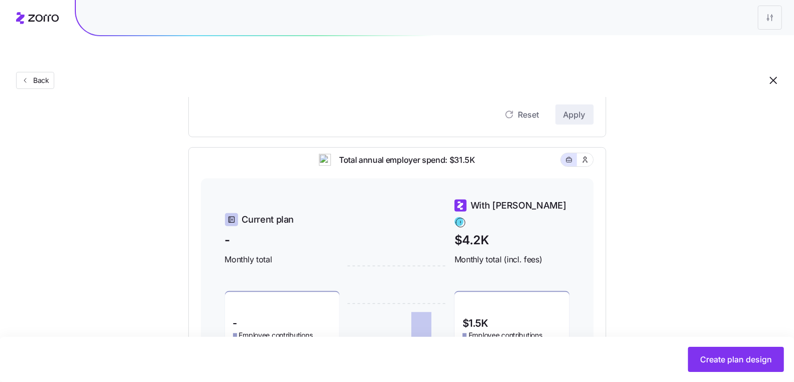
scroll to position [259, 0]
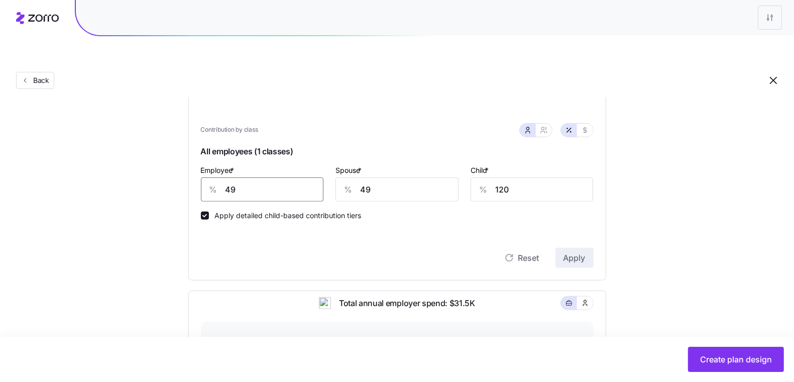
click at [245, 177] on input "49" at bounding box center [262, 189] width 123 height 24
type input "50"
type input "40"
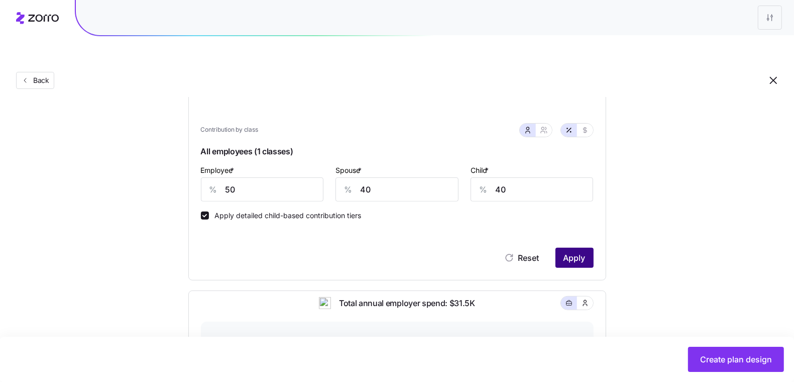
click at [566, 252] on span "Apply" at bounding box center [575, 258] width 22 height 12
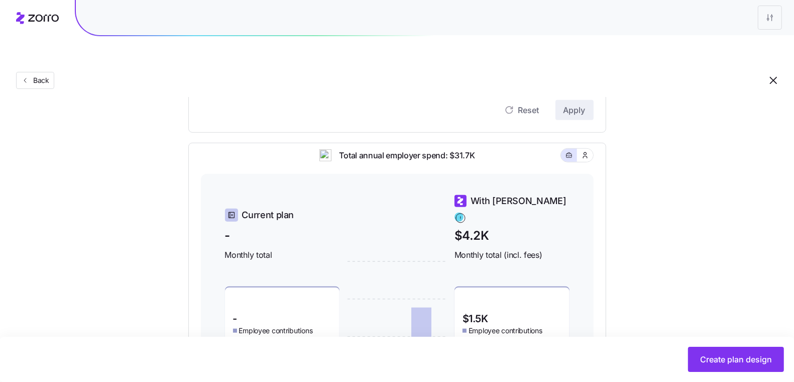
scroll to position [503, 0]
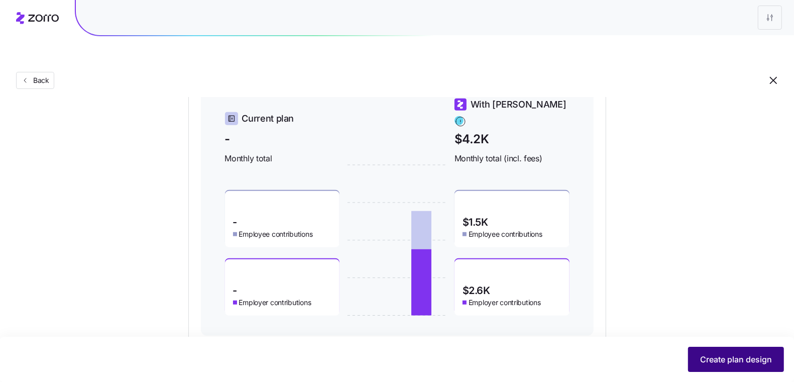
click at [724, 366] on button "Create plan design" at bounding box center [736, 359] width 96 height 25
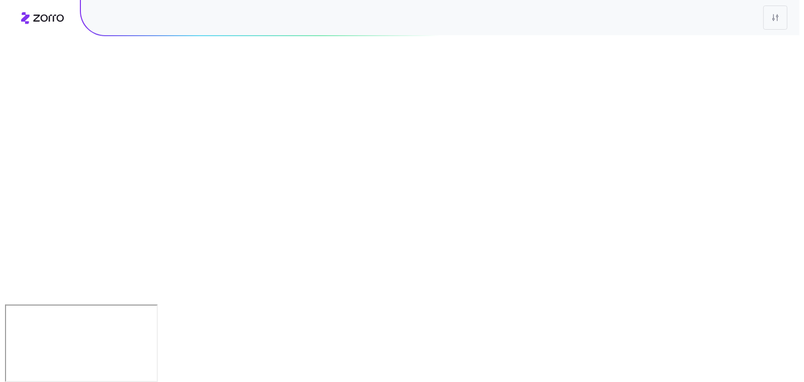
scroll to position [0, 0]
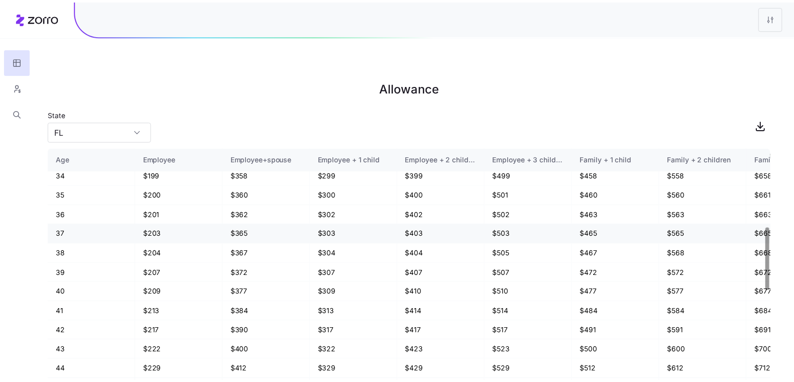
scroll to position [270, 0]
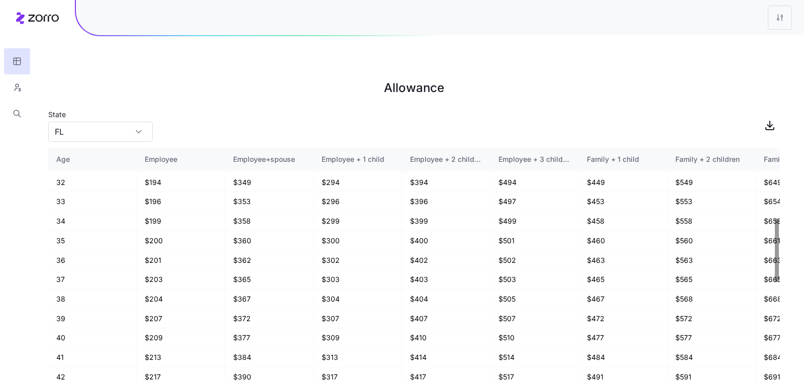
click at [793, 16] on div at bounding box center [440, 17] width 728 height 35
click at [785, 16] on html "Allowance State FL Age Employee Employee+spouse Employee + 1 child Employee + 2…" at bounding box center [402, 241] width 804 height 483
click at [761, 44] on div "Edit plan design" at bounding box center [739, 45] width 100 height 16
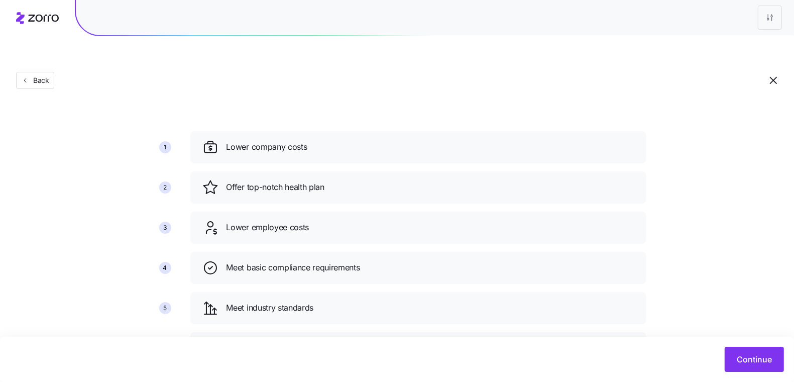
scroll to position [72, 0]
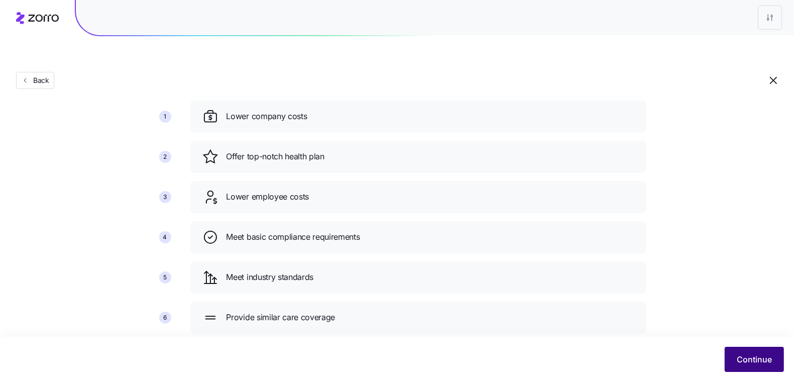
click at [745, 352] on button "Continue" at bounding box center [754, 359] width 59 height 25
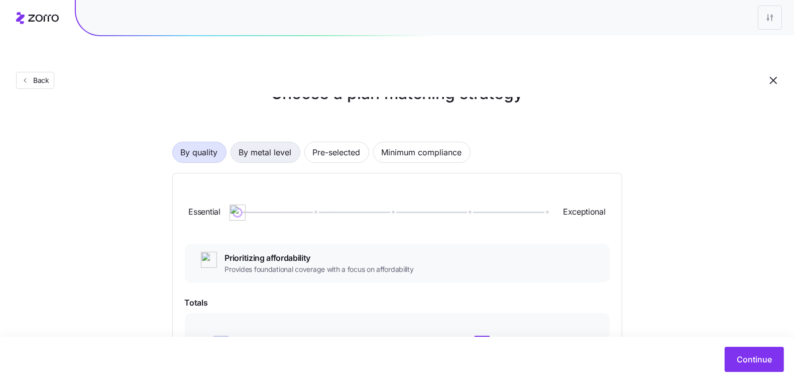
scroll to position [30, 0]
click at [269, 143] on span "By metal level" at bounding box center [265, 153] width 53 height 20
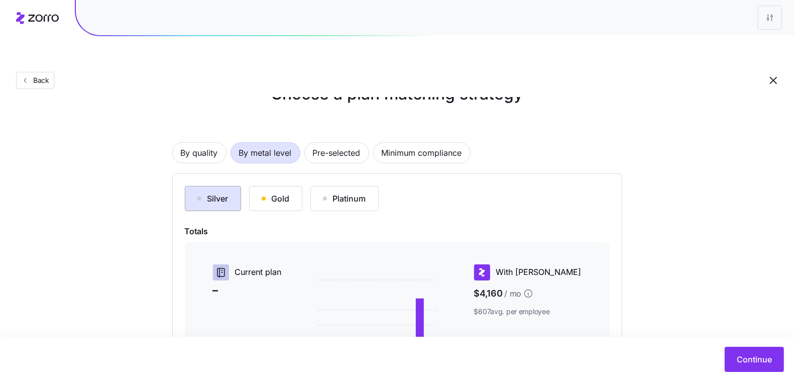
click at [210, 192] on div "Silver" at bounding box center [212, 198] width 31 height 12
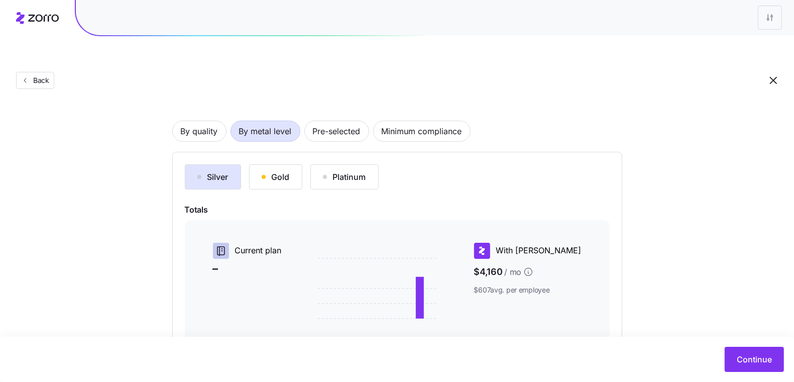
scroll to position [0, 0]
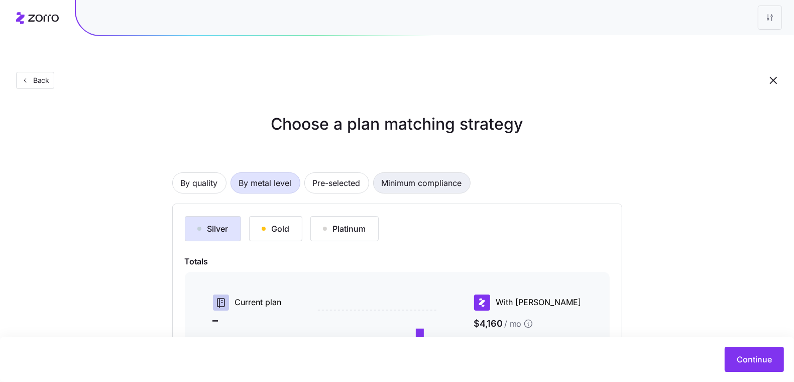
click at [382, 173] on span "Minimum compliance" at bounding box center [422, 183] width 80 height 20
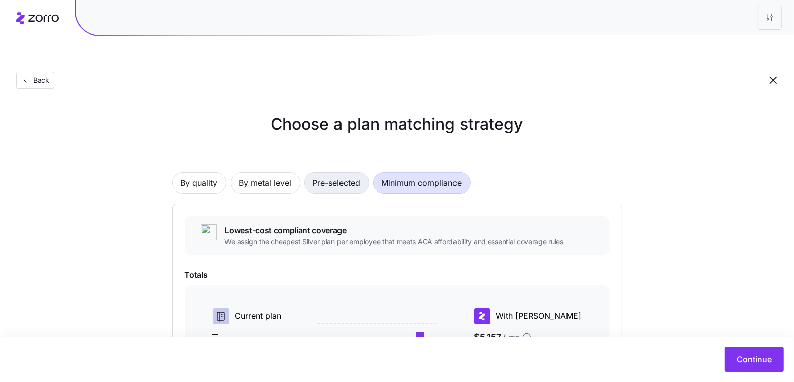
click at [340, 173] on span "Pre-selected" at bounding box center [337, 183] width 48 height 20
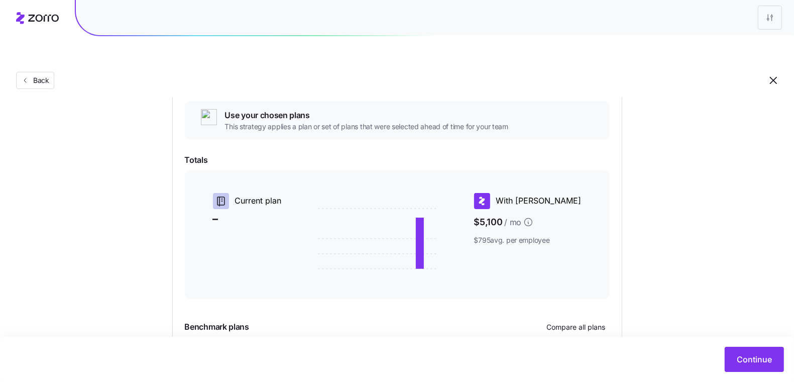
scroll to position [188, 0]
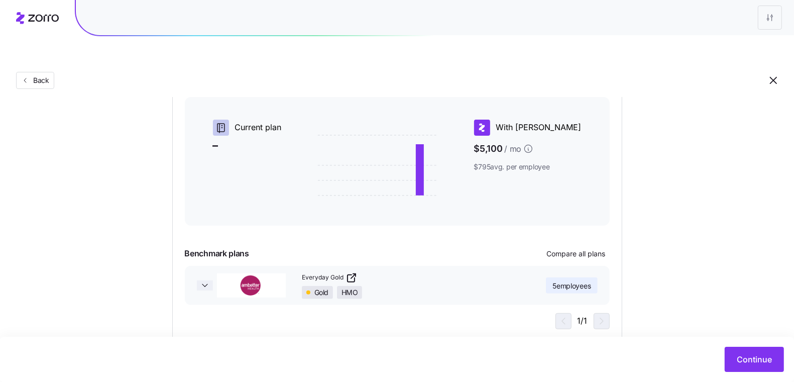
click at [201, 280] on icon "button" at bounding box center [205, 285] width 10 height 10
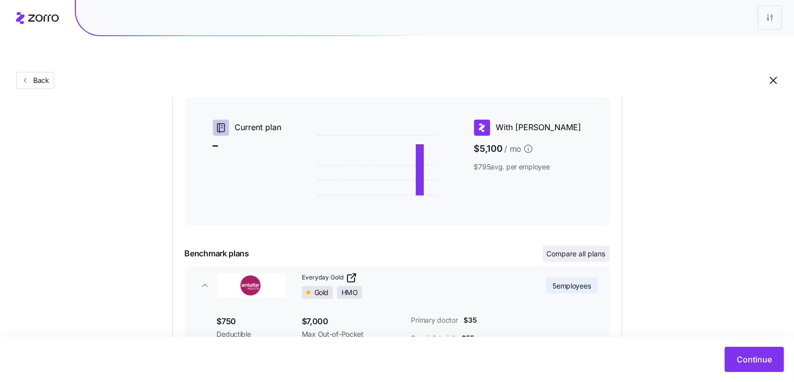
click at [572, 249] on span "Compare all plans" at bounding box center [576, 254] width 59 height 10
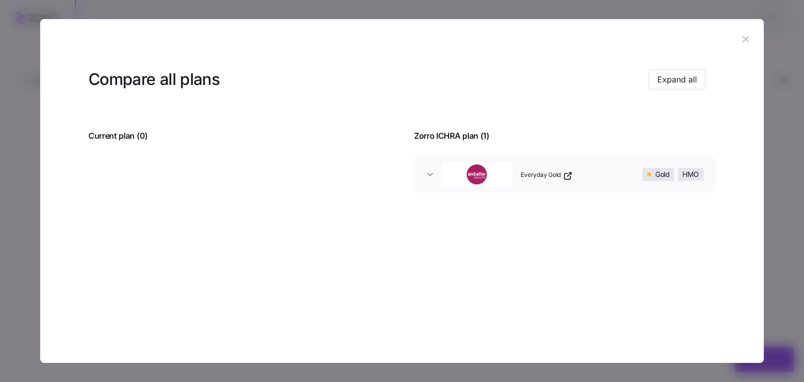
click at [740, 37] on icon "button" at bounding box center [745, 39] width 11 height 11
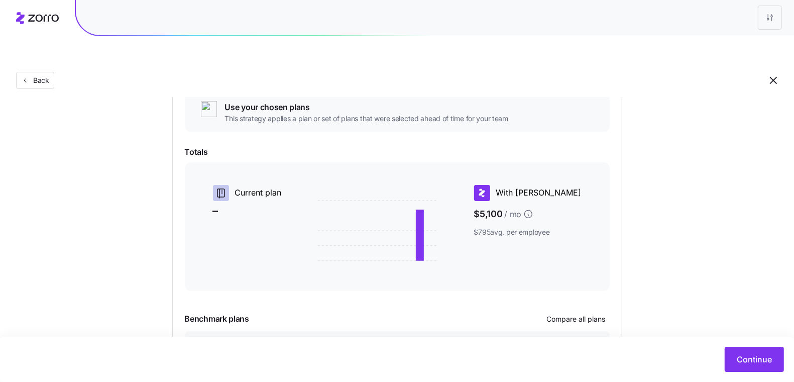
scroll to position [0, 0]
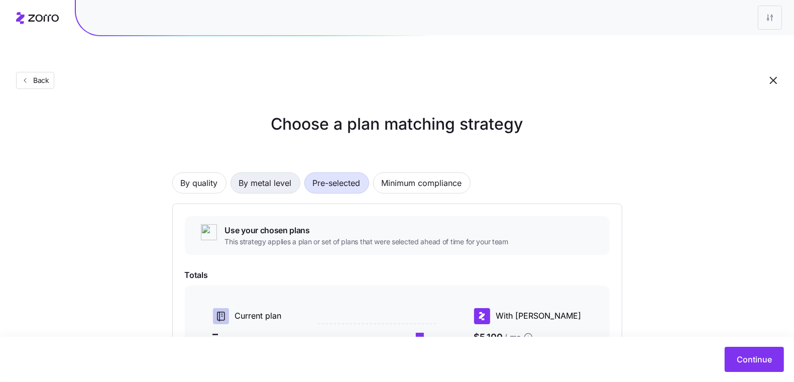
click at [285, 173] on span "By metal level" at bounding box center [265, 183] width 53 height 20
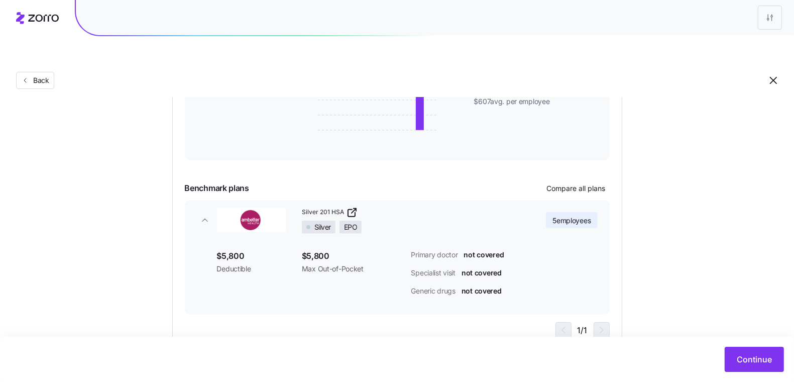
scroll to position [249, 0]
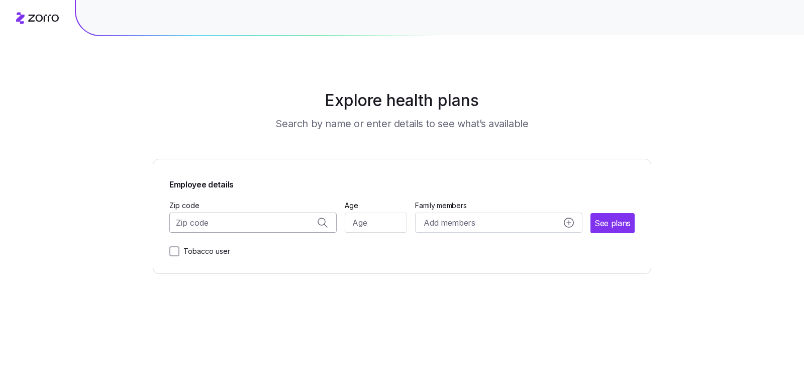
click at [229, 219] on input "Zip code" at bounding box center [252, 222] width 167 height 20
paste input "33990"
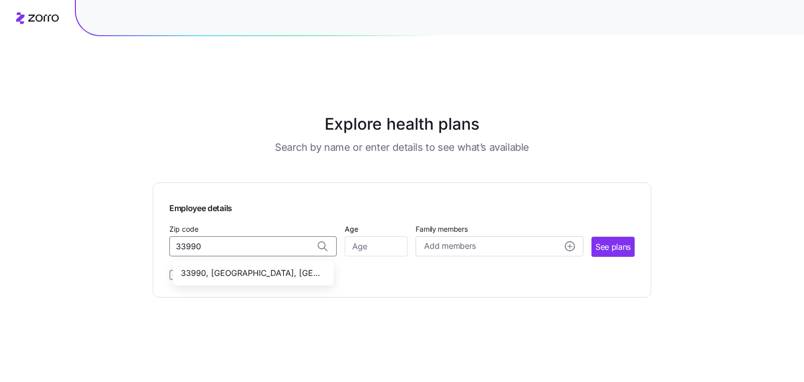
click at [192, 267] on span "33990, [GEOGRAPHIC_DATA], [GEOGRAPHIC_DATA]" at bounding box center [251, 273] width 141 height 13
type input "33990, Lee County, FL"
click at [385, 236] on input "Age" at bounding box center [376, 246] width 63 height 20
type input "35"
drag, startPoint x: 699, startPoint y: 163, endPoint x: 692, endPoint y: 175, distance: 14.0
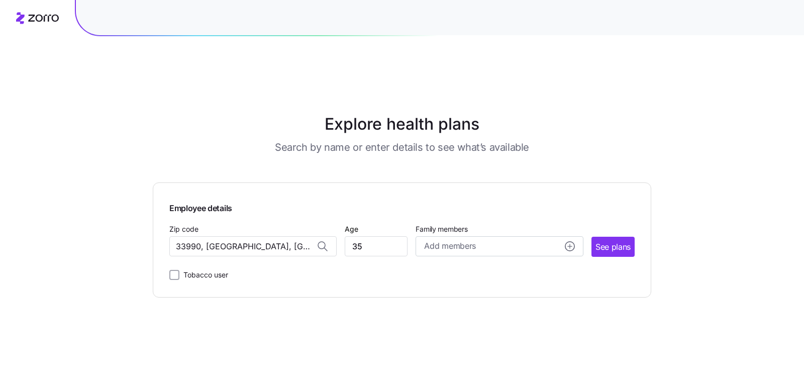
click at [699, 163] on div "Explore health plans Search by name or enter details to see what’s available Em…" at bounding box center [402, 215] width 804 height 382
click at [606, 241] on span "See plans" at bounding box center [612, 247] width 35 height 13
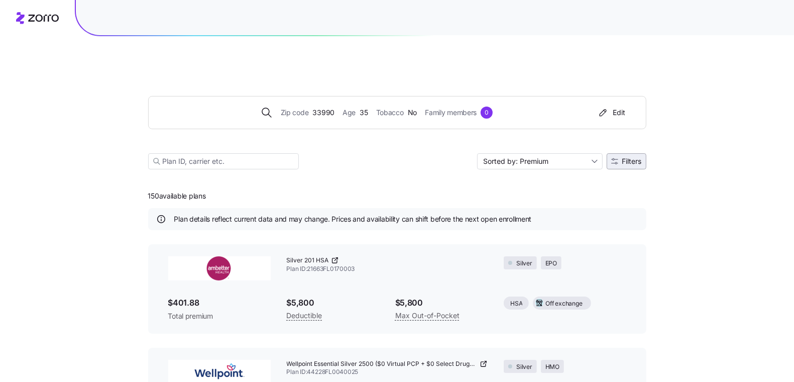
click at [624, 158] on span "Filters" at bounding box center [632, 161] width 20 height 7
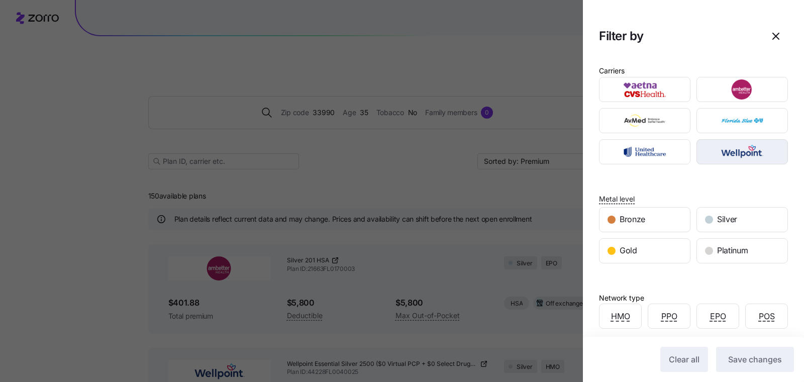
drag, startPoint x: 772, startPoint y: 36, endPoint x: 697, endPoint y: 144, distance: 131.4
click at [691, 140] on section "Filter by Carriers Ambetter Florida Blue Metal level Bronze Silver Gold Platinu…" at bounding box center [693, 191] width 221 height 382
drag, startPoint x: 767, startPoint y: 35, endPoint x: 689, endPoint y: 4, distance: 84.8
click at [689, 4] on section "Filter by Carriers Metal level Bronze Silver Gold Platinum Network type HMO PPO…" at bounding box center [693, 191] width 221 height 382
click at [733, 213] on div "Silver" at bounding box center [742, 219] width 90 height 24
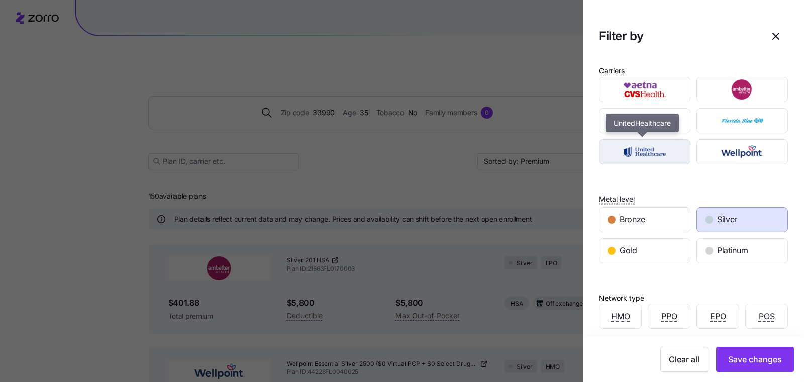
click at [652, 147] on img "button" at bounding box center [645, 152] width 74 height 20
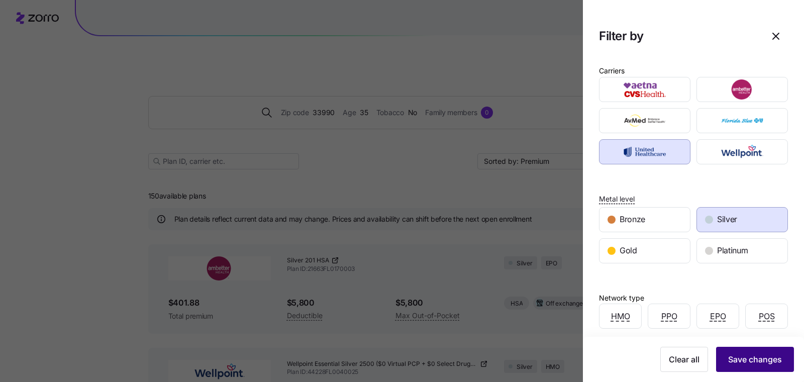
click at [740, 357] on span "Save changes" at bounding box center [755, 359] width 54 height 12
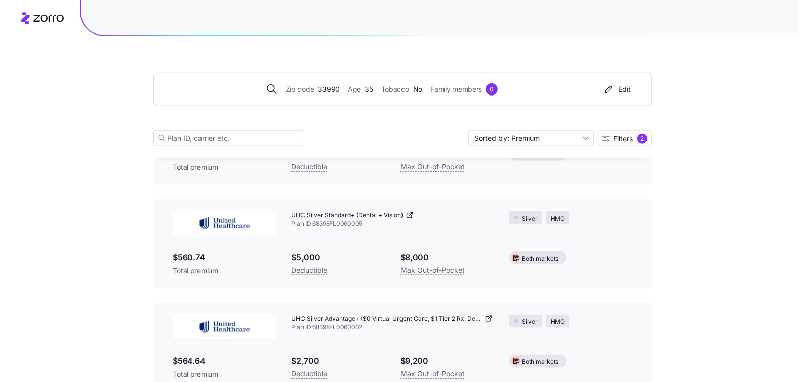
scroll to position [976, 0]
click at [635, 144] on button "Filters 2" at bounding box center [620, 138] width 54 height 16
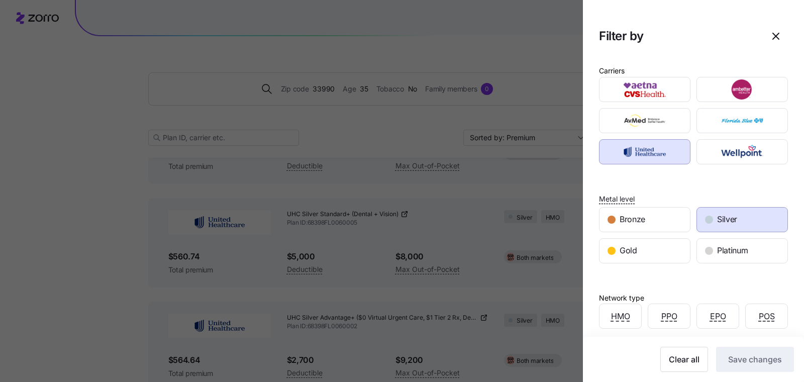
click at [727, 224] on div "Silver" at bounding box center [742, 219] width 90 height 24
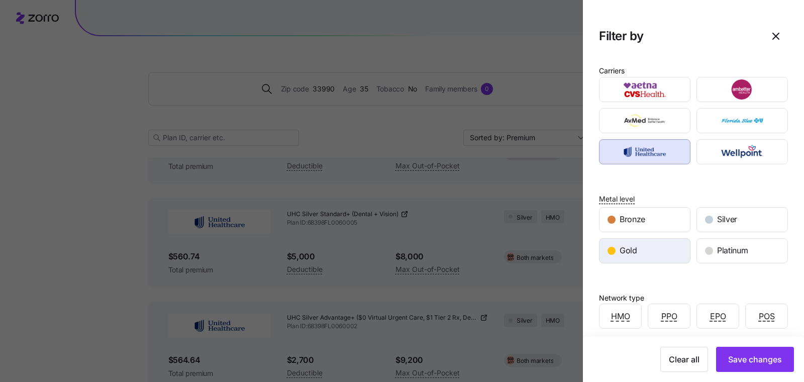
click at [650, 244] on div "Gold" at bounding box center [644, 251] width 90 height 24
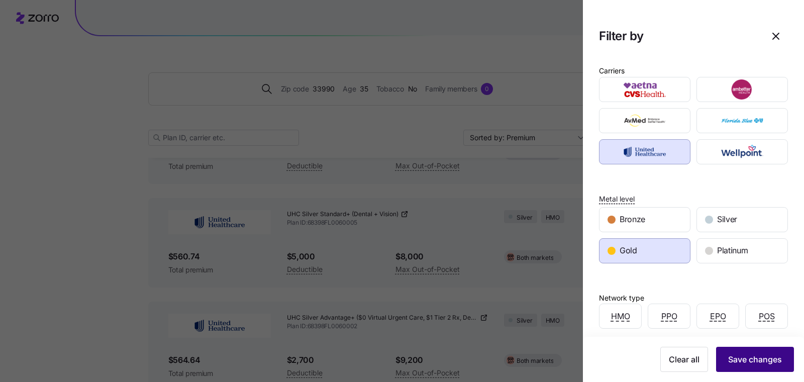
click at [759, 355] on span "Save changes" at bounding box center [755, 359] width 54 height 12
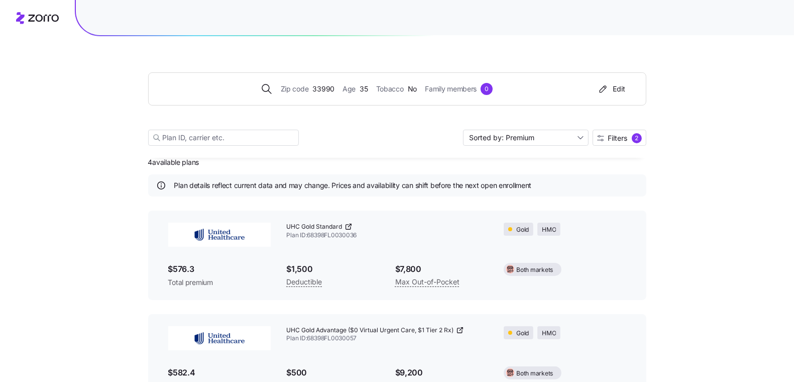
scroll to position [0, 0]
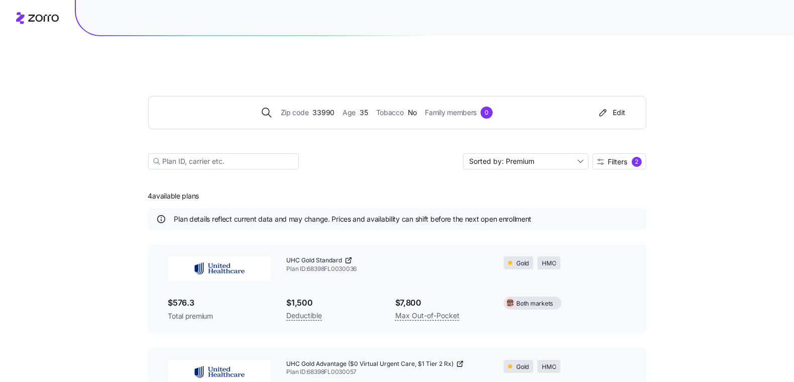
click at [348, 256] on icon at bounding box center [349, 260] width 8 height 8
drag, startPoint x: 374, startPoint y: 244, endPoint x: 284, endPoint y: 235, distance: 90.4
click at [284, 248] on div "UHC Gold Standard Plan ID: 68398FL0030036" at bounding box center [387, 264] width 217 height 33
click at [286, 248] on div "UHC Gold Standard Plan ID: 68398FL0030036" at bounding box center [387, 264] width 217 height 33
click at [289, 256] on span "UHC Gold Standard" at bounding box center [315, 260] width 56 height 9
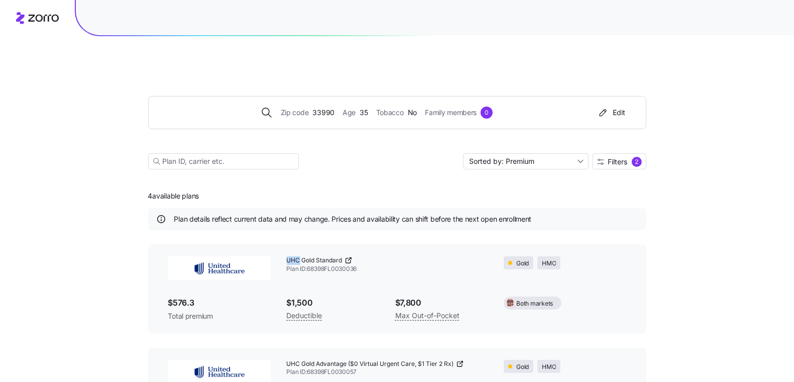
click at [289, 256] on span "UHC Gold Standard" at bounding box center [315, 260] width 56 height 9
copy div "UHC Gold Standard"
click at [382, 256] on div "UHC Gold Standard" at bounding box center [387, 260] width 201 height 9
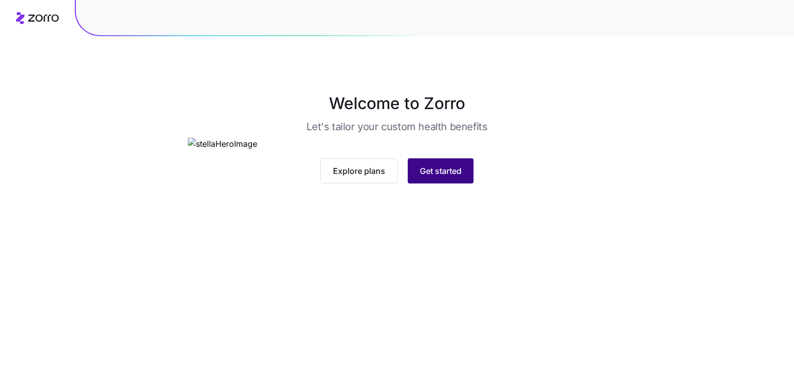
scroll to position [52, 0]
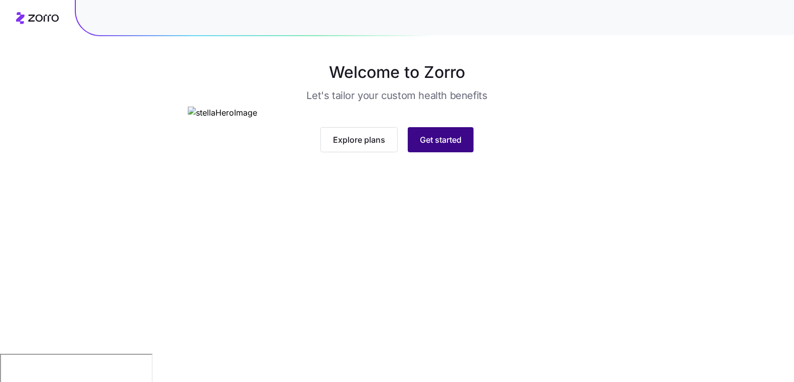
click at [434, 152] on button "Get started" at bounding box center [441, 139] width 66 height 25
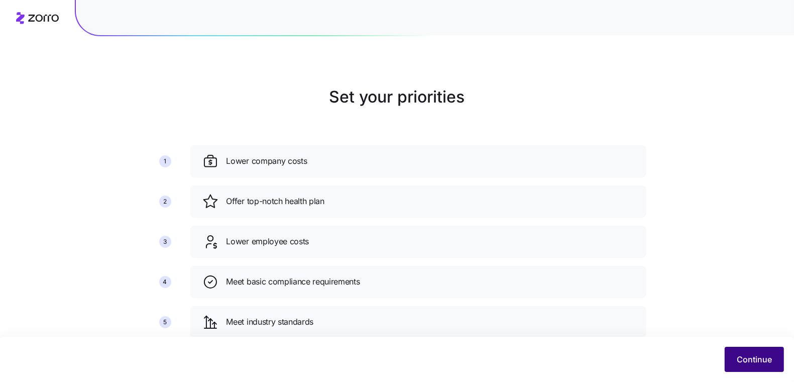
scroll to position [72, 0]
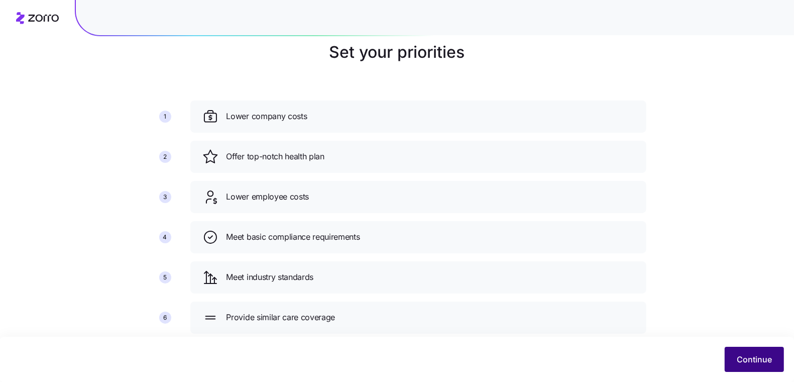
click at [743, 351] on button "Continue" at bounding box center [754, 359] width 59 height 25
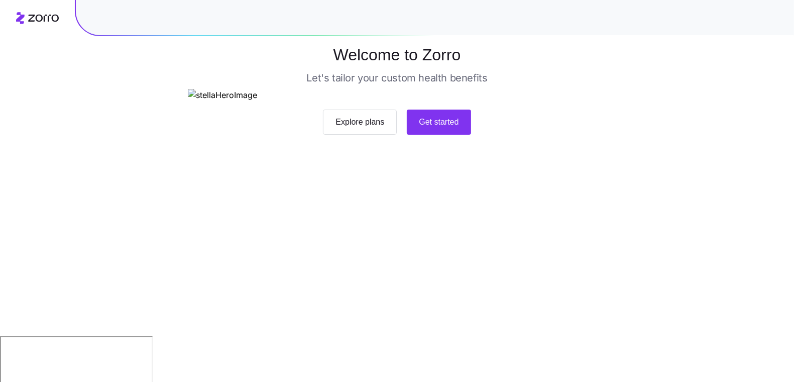
scroll to position [52, 0]
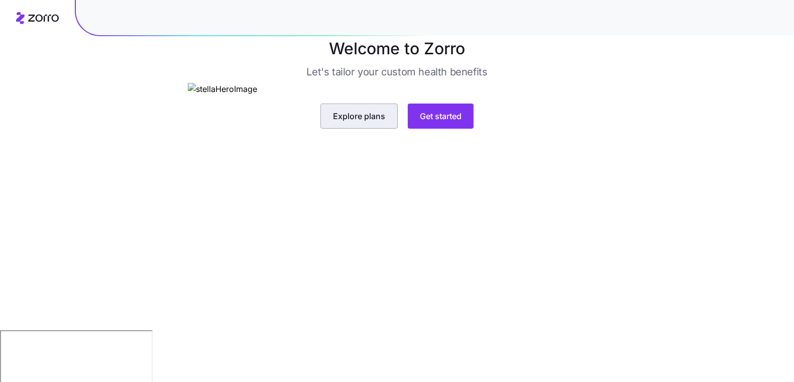
click at [346, 122] on span "Explore plans" at bounding box center [359, 116] width 52 height 12
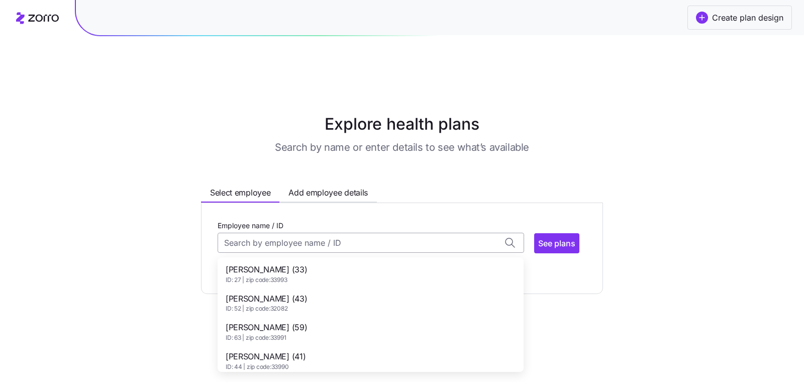
click at [297, 233] on input "Employee name / ID" at bounding box center [370, 243] width 306 height 20
click at [304, 259] on div "[PERSON_NAME] (33) ID: 27 | zip code: 33993" at bounding box center [370, 273] width 302 height 29
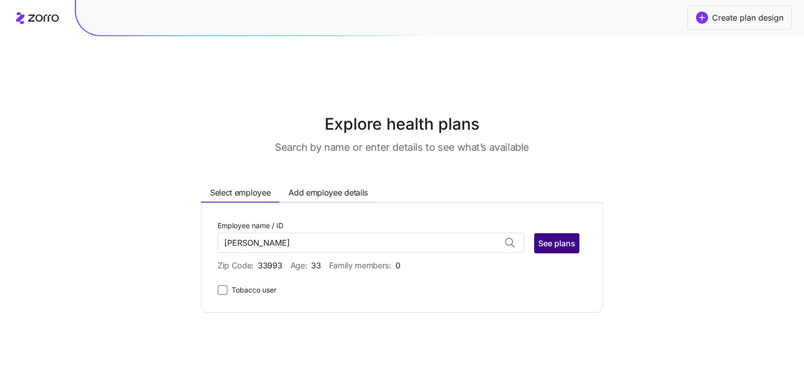
click at [540, 237] on span "See plans" at bounding box center [556, 243] width 37 height 12
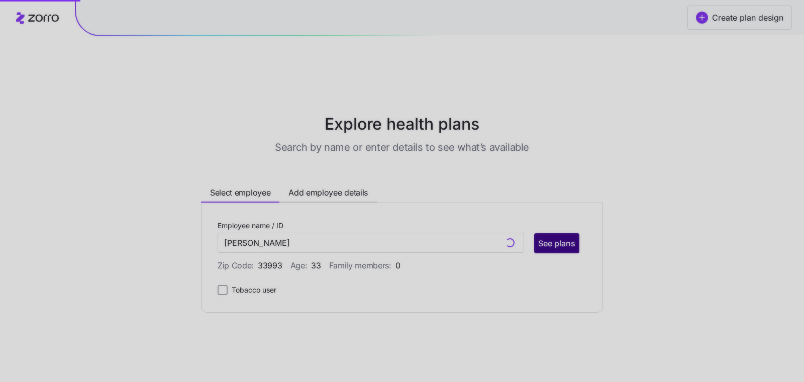
type input "[PERSON_NAME] (ID: 27)"
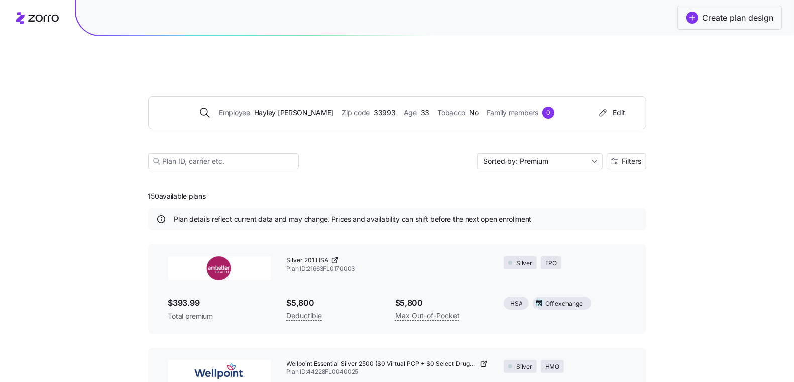
click at [42, 21] on icon at bounding box center [37, 18] width 43 height 12
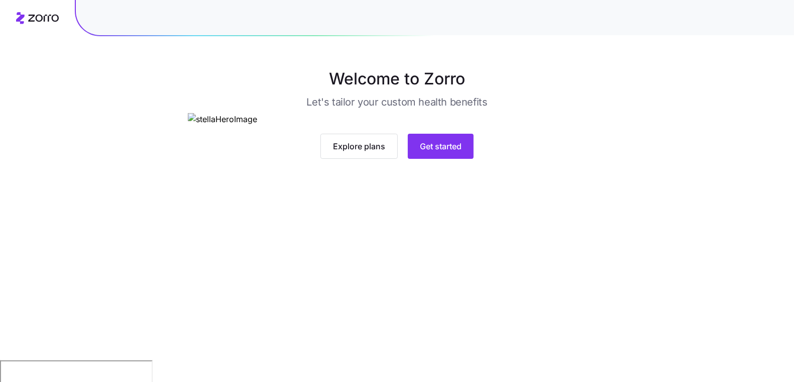
scroll to position [52, 0]
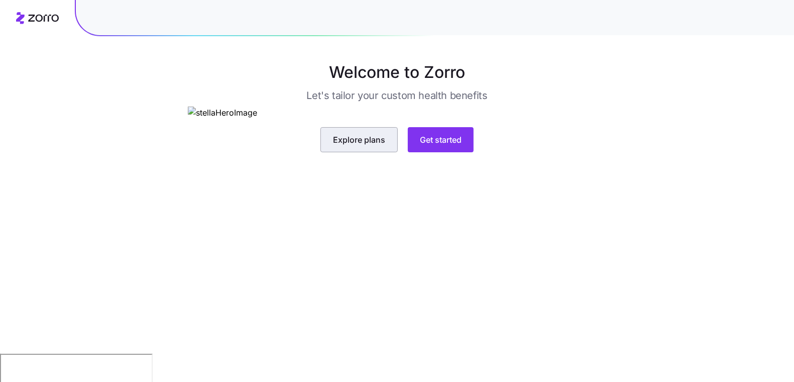
click at [371, 152] on button "Explore plans" at bounding box center [358, 139] width 77 height 25
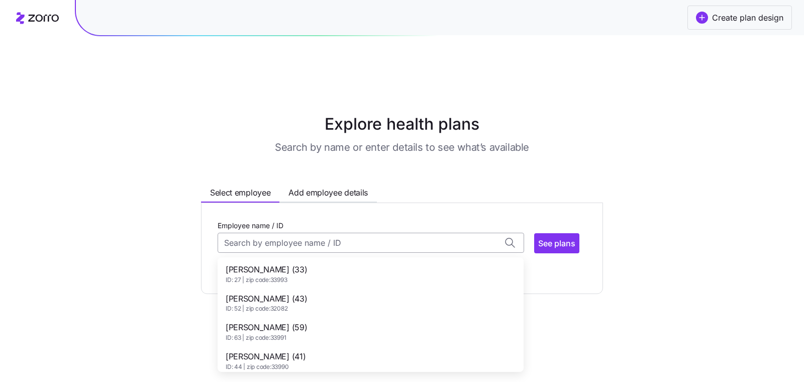
click at [292, 233] on input "Employee name / ID" at bounding box center [370, 243] width 306 height 20
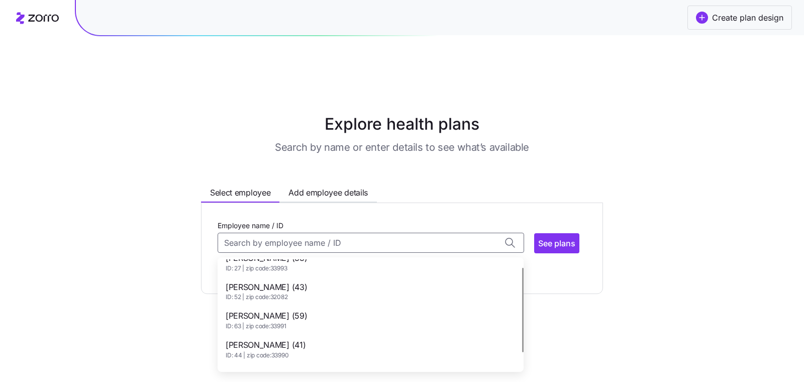
scroll to position [10, 0]
click at [328, 307] on div "[PERSON_NAME] (59) ID: 63 | zip code: 33991" at bounding box center [370, 321] width 302 height 29
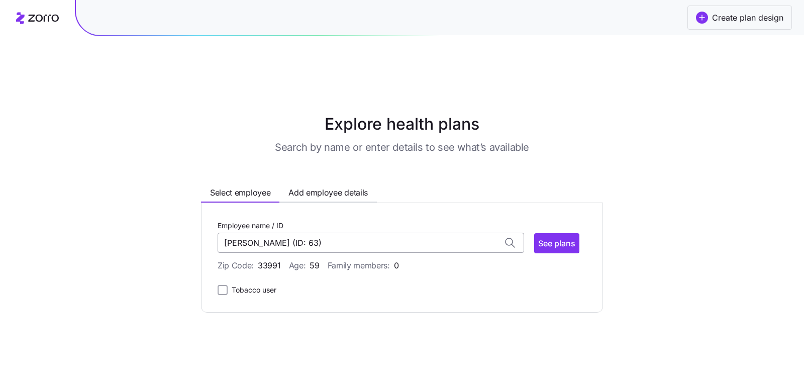
click at [353, 233] on input "[PERSON_NAME] (ID: 63)" at bounding box center [370, 243] width 306 height 20
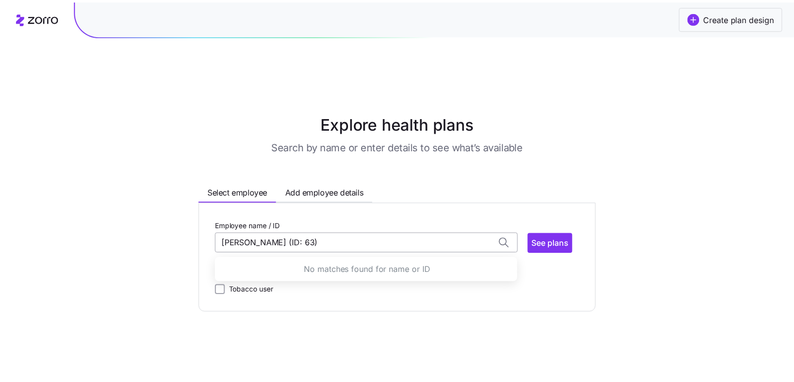
scroll to position [0, 0]
click at [352, 233] on input "[PERSON_NAME] (ID: 63)" at bounding box center [370, 243] width 306 height 20
click at [432, 202] on div "Employee name / ID [PERSON_NAME] No matches found for name or ID See plans Zip …" at bounding box center [402, 257] width 402 height 110
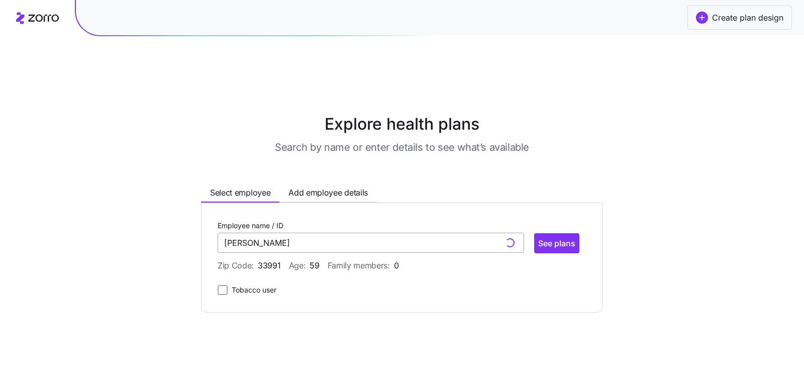
type input "[PERSON_NAME] (ID: 63)"
click at [380, 233] on input "[PERSON_NAME] (ID: 63)" at bounding box center [370, 243] width 306 height 20
click at [495, 233] on input "[PERSON_NAME] (ID: 63)" at bounding box center [370, 243] width 306 height 20
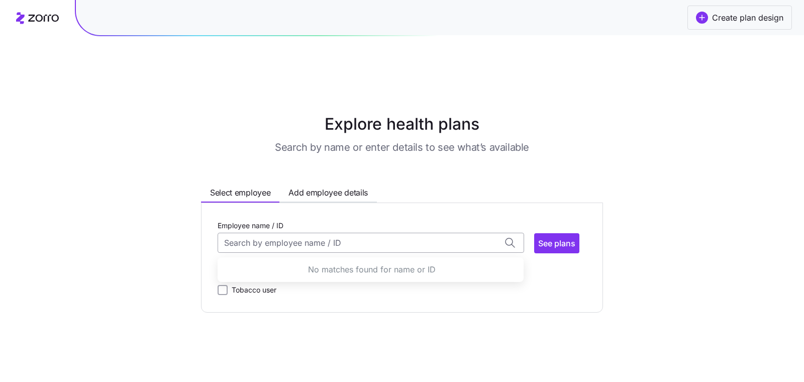
type input "[PERSON_NAME] (ID: 63)"
click at [315, 233] on input "[PERSON_NAME] (ID: 63)" at bounding box center [370, 243] width 306 height 20
type input "[PERSON_NAME] (ID: 6"
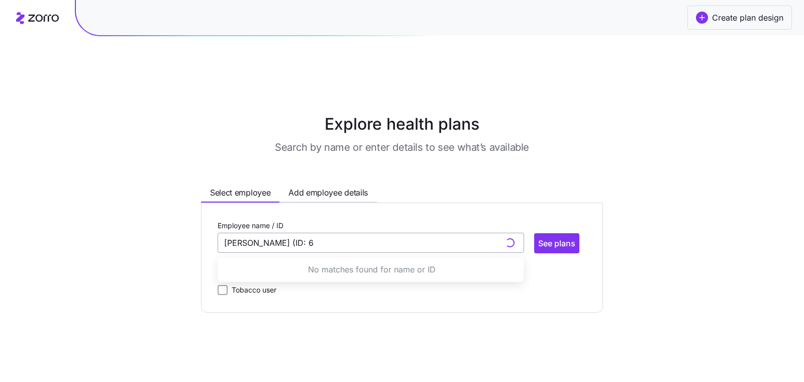
click at [286, 233] on input "[PERSON_NAME] (ID: 6" at bounding box center [370, 243] width 306 height 20
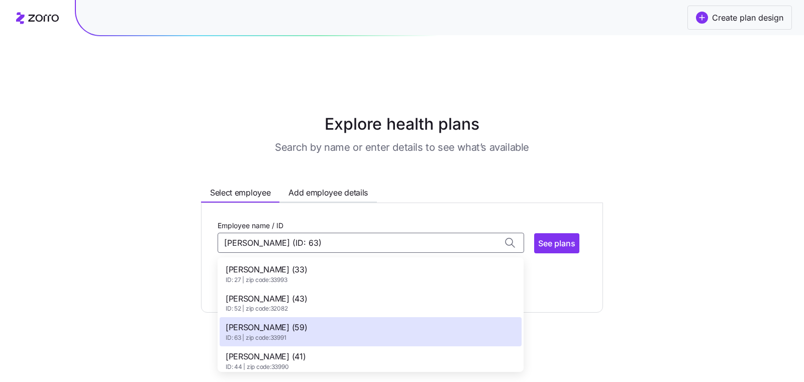
click at [270, 292] on span "[PERSON_NAME] (43)" at bounding box center [266, 298] width 81 height 13
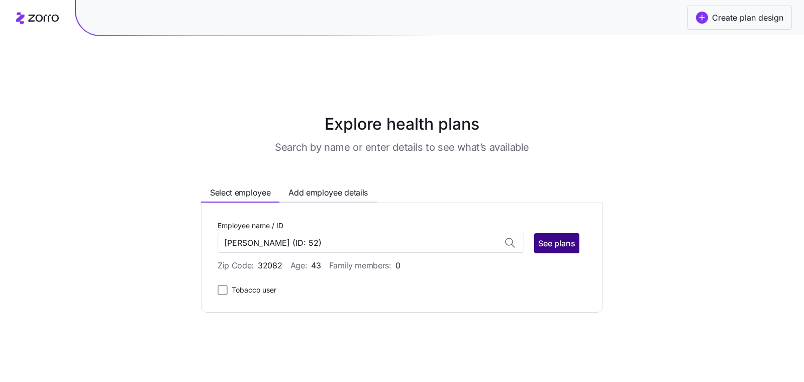
type input "[PERSON_NAME]"
click at [548, 237] on span "See plans" at bounding box center [556, 243] width 37 height 12
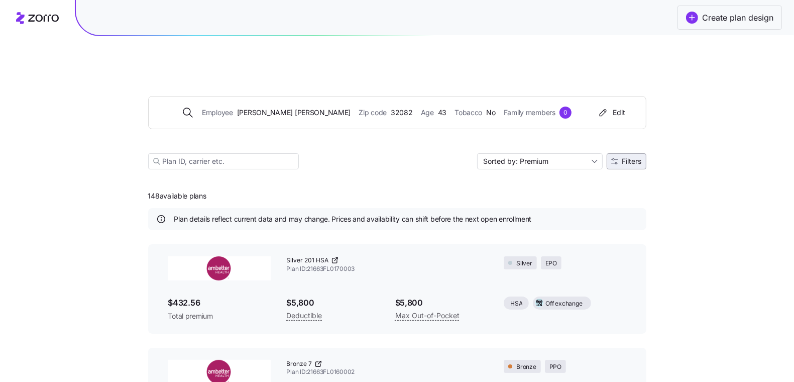
click at [629, 158] on span "Filters" at bounding box center [632, 161] width 20 height 7
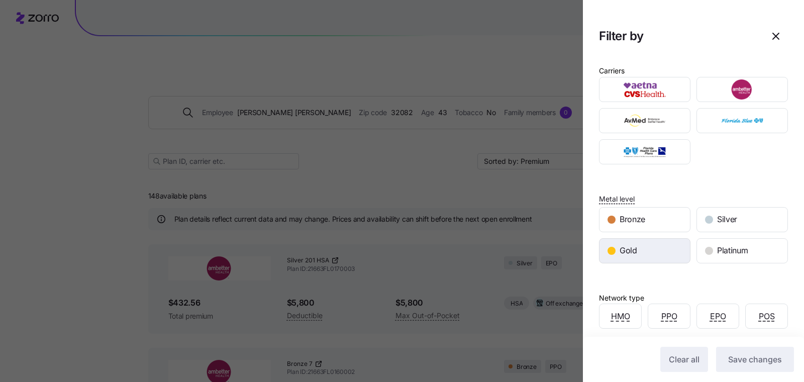
click at [653, 251] on div "Gold" at bounding box center [644, 251] width 90 height 24
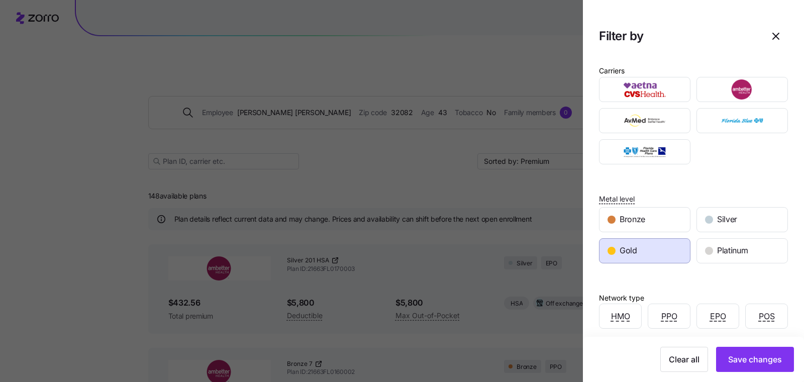
drag, startPoint x: 765, startPoint y: 365, endPoint x: 734, endPoint y: 177, distance: 190.9
click at [734, 177] on div "Carriers Metal level Bronze Silver Gold Platinum Network type HMO PPO EPO POS P…" at bounding box center [693, 306] width 221 height 500
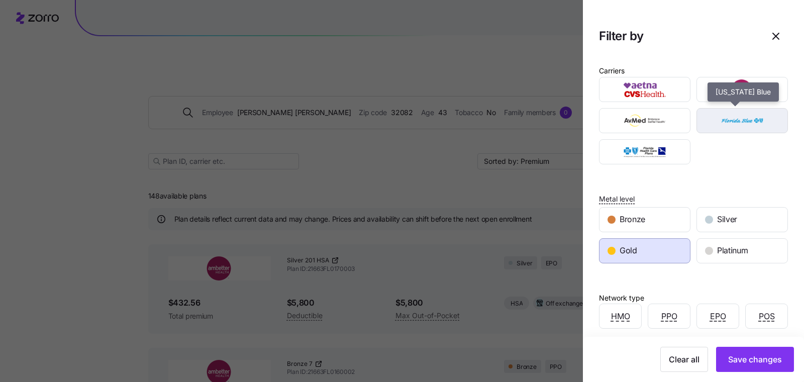
click at [745, 121] on img "button" at bounding box center [742, 120] width 74 height 20
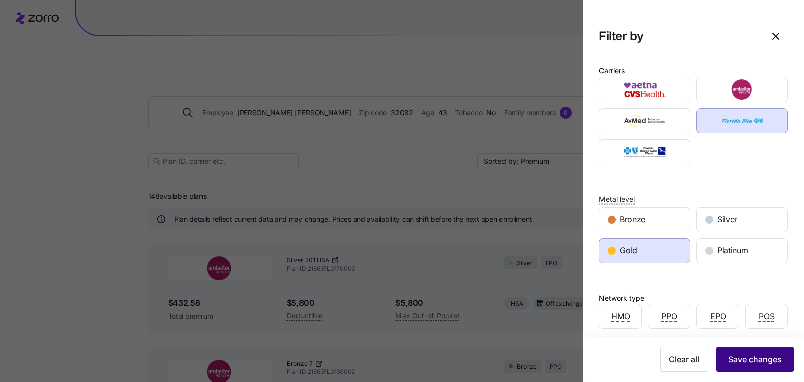
click at [748, 353] on button "Save changes" at bounding box center [755, 359] width 78 height 25
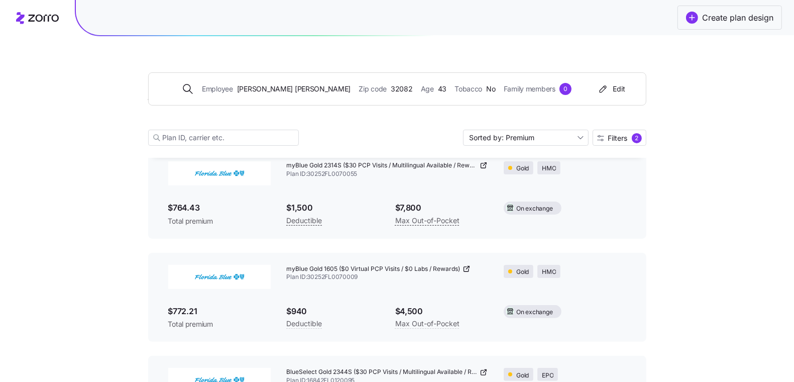
scroll to position [159, 0]
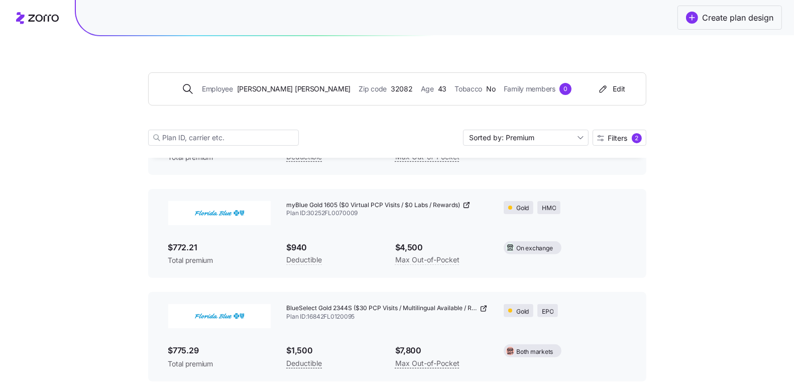
click at [446, 201] on span "myBlue Gold 1605 ($0 Virtual PCP Visits / $0 Labs / Rewards)" at bounding box center [374, 205] width 174 height 9
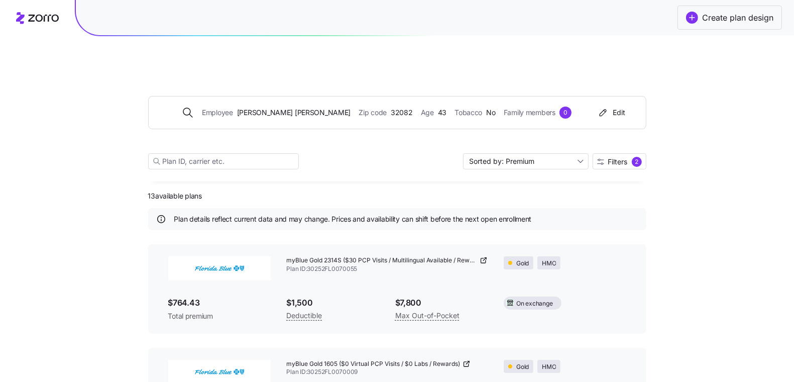
scroll to position [0, 0]
drag, startPoint x: 289, startPoint y: 236, endPoint x: 474, endPoint y: 234, distance: 184.8
click at [474, 256] on span "myBlue Gold 2314S ($30 PCP Visits / Multilingual Available / Rewards)" at bounding box center [382, 260] width 191 height 9
copy span "myBlue Gold 2314S ($30 PCP Visits / Multilingual Available / Rewa"
click at [646, 263] on div "Create plan design Employee John Ruehle Zip code 32082 Age 43 Tobacco No Family…" at bounding box center [397, 385] width 794 height 723
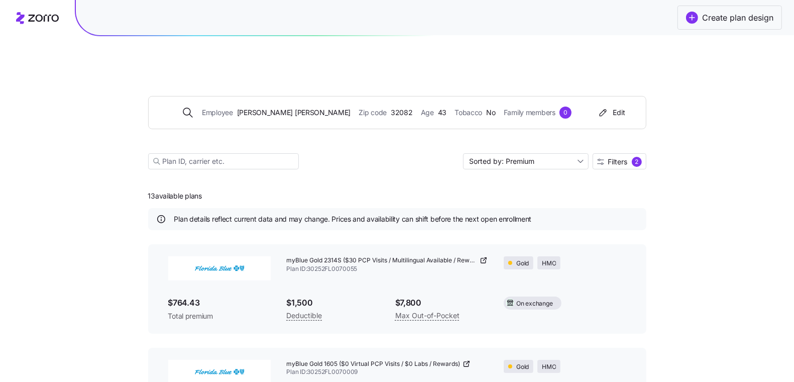
click at [217, 256] on img at bounding box center [219, 268] width 102 height 24
click at [218, 256] on img at bounding box center [219, 268] width 102 height 24
drag, startPoint x: 185, startPoint y: 264, endPoint x: 207, endPoint y: 260, distance: 22.5
click at [185, 265] on div "myBlue Gold 2314S ($30 PCP Visits / Multilingual Available / Rewards) Plan ID: …" at bounding box center [397, 288] width 474 height 81
click at [631, 245] on div "myBlue Gold 2314S ($30 PCP Visits / Multilingual Available / Rewards) Plan ID: …" at bounding box center [397, 288] width 498 height 89
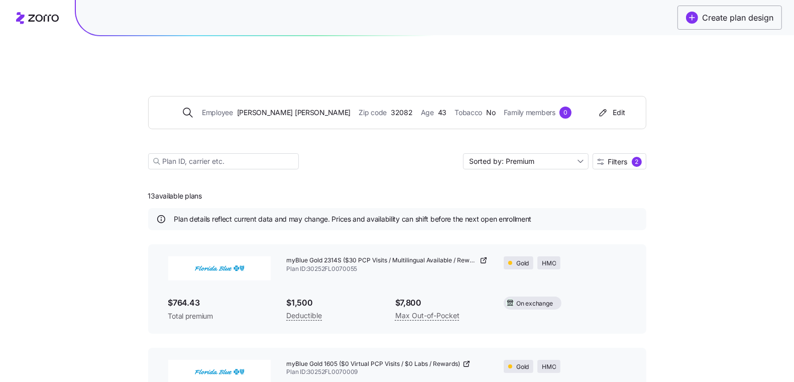
click at [734, 19] on span "Create plan design" at bounding box center [737, 18] width 71 height 12
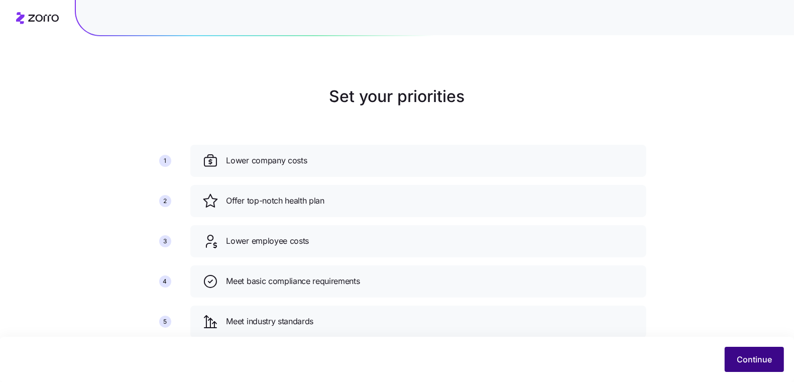
scroll to position [72, 0]
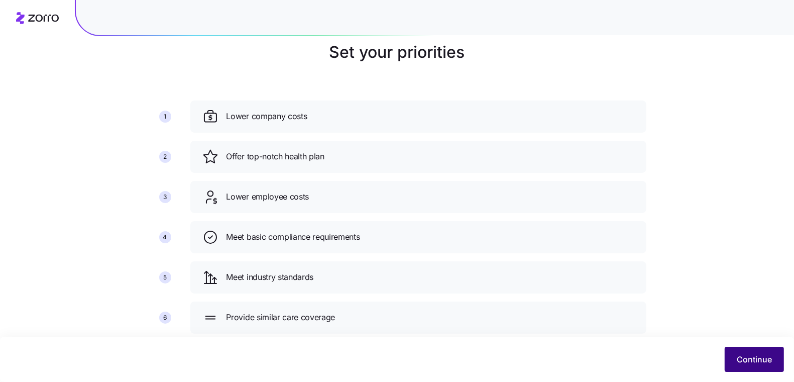
click at [759, 362] on span "Continue" at bounding box center [754, 359] width 35 height 12
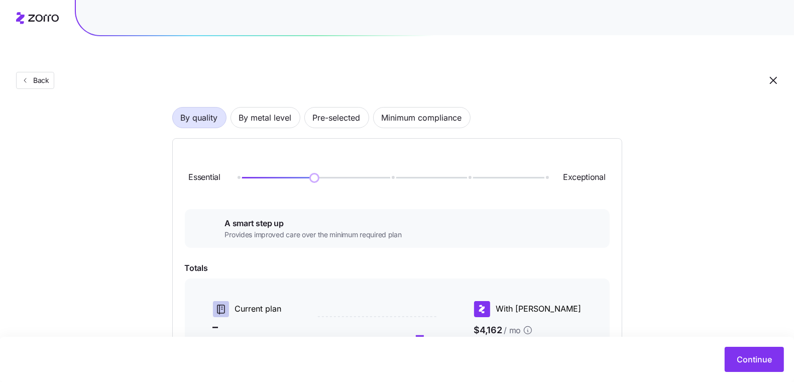
scroll to position [63, 0]
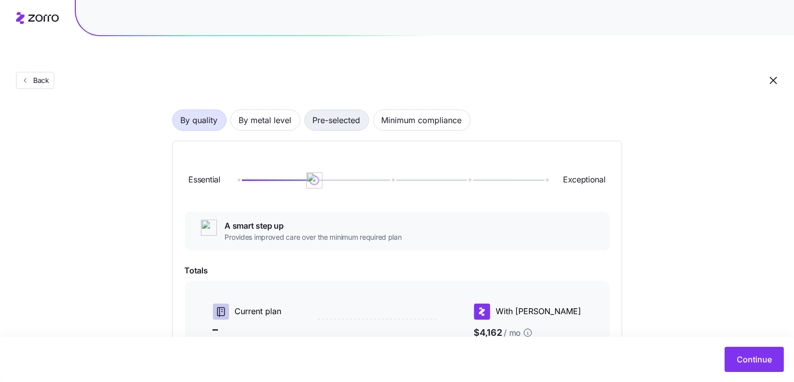
click at [348, 110] on span "Pre-selected" at bounding box center [337, 120] width 48 height 20
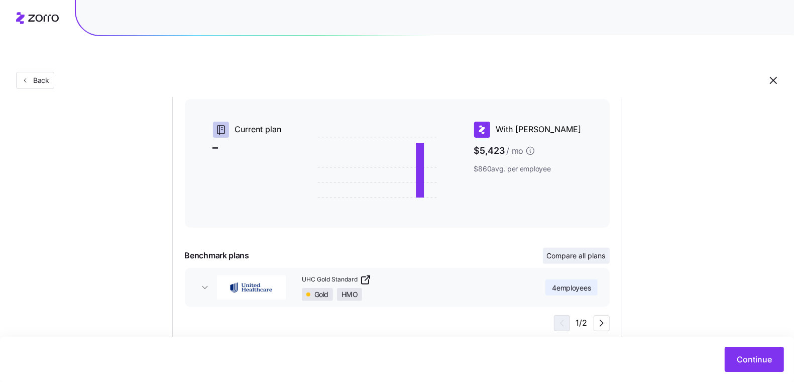
scroll to position [188, 0]
click at [599, 315] on icon "button" at bounding box center [602, 321] width 12 height 12
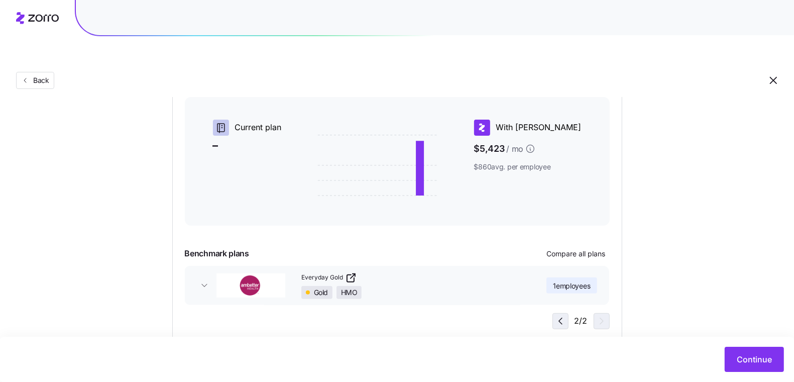
click at [555, 315] on icon "button" at bounding box center [560, 321] width 12 height 12
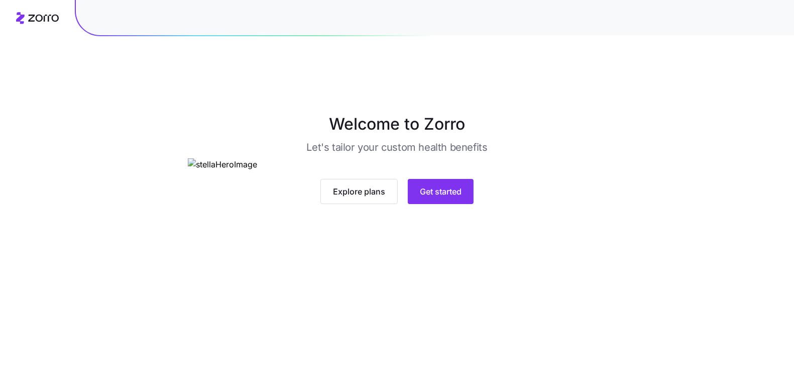
click at [452, 204] on div "Explore plans Get started" at bounding box center [397, 181] width 418 height 46
click at [454, 197] on span "Get started" at bounding box center [441, 191] width 42 height 12
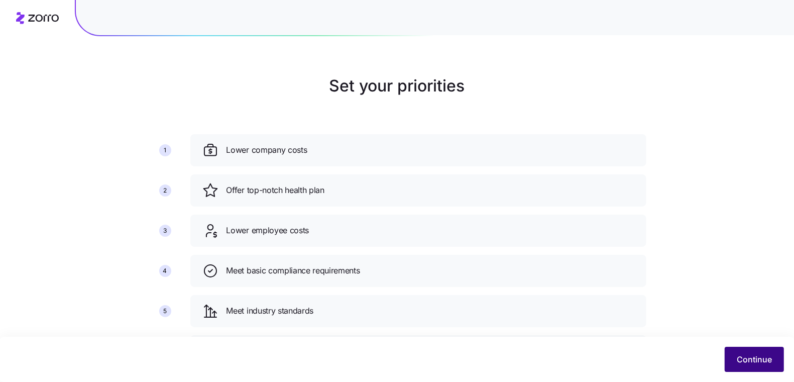
scroll to position [40, 0]
click at [753, 360] on span "Continue" at bounding box center [754, 359] width 35 height 12
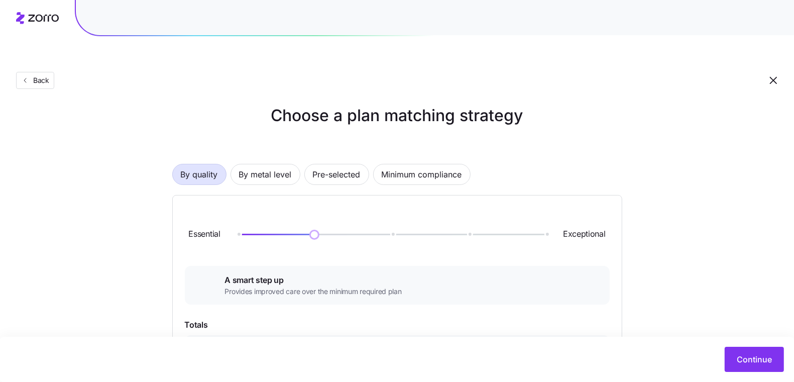
scroll to position [22, 0]
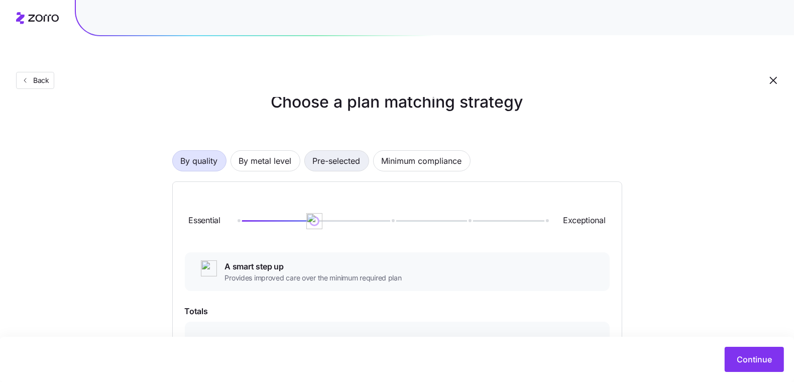
click at [325, 150] on button "Pre-selected" at bounding box center [336, 160] width 65 height 21
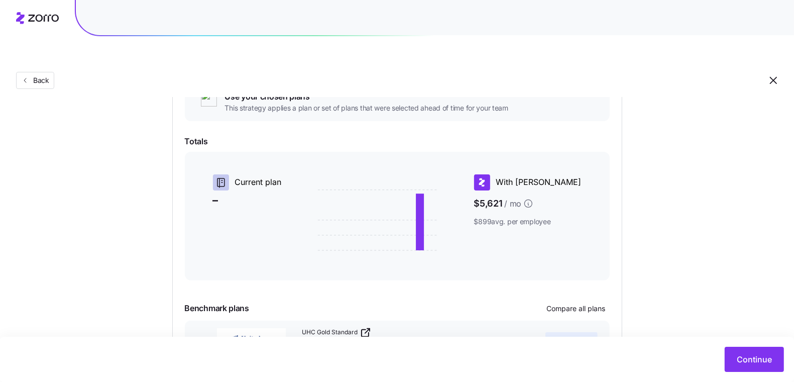
scroll to position [188, 0]
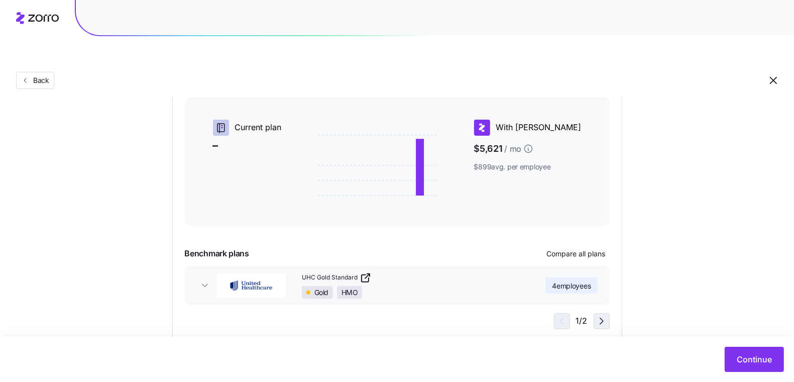
click at [597, 315] on icon "button" at bounding box center [602, 321] width 12 height 12
click at [564, 315] on icon "button" at bounding box center [560, 321] width 12 height 12
click at [608, 313] on span "button" at bounding box center [601, 320] width 15 height 15
click at [557, 315] on icon "button" at bounding box center [560, 321] width 12 height 12
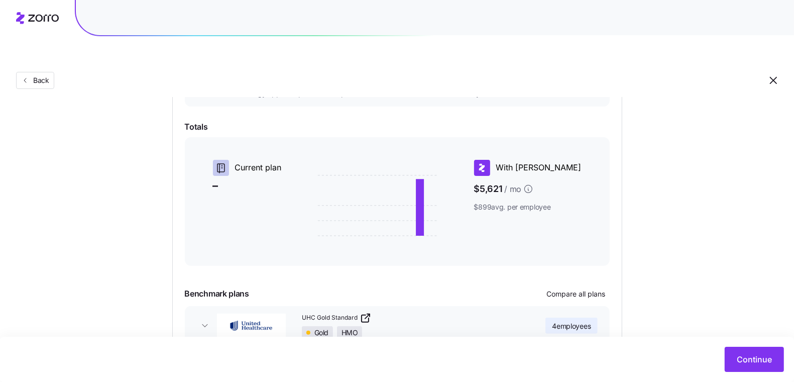
scroll to position [152, 0]
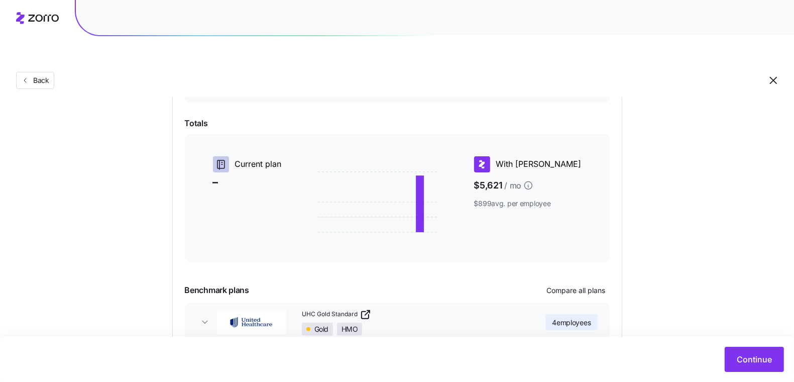
click at [658, 101] on div "Choose a plan matching strategy By quality By metal level Pre-selected Minimum …" at bounding box center [397, 169] width 794 height 418
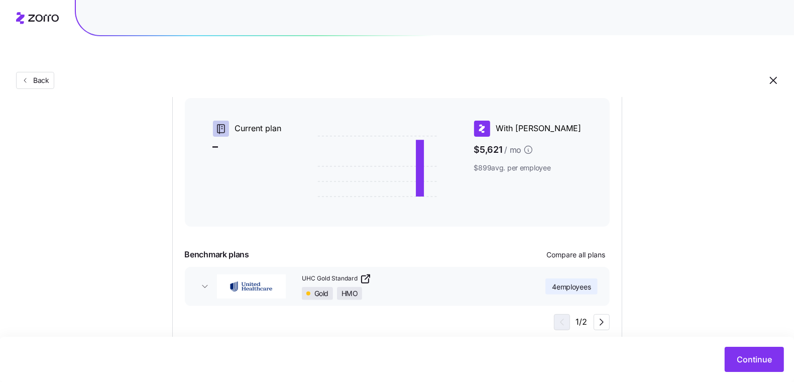
scroll to position [188, 0]
click at [735, 359] on button "Continue" at bounding box center [754, 359] width 59 height 25
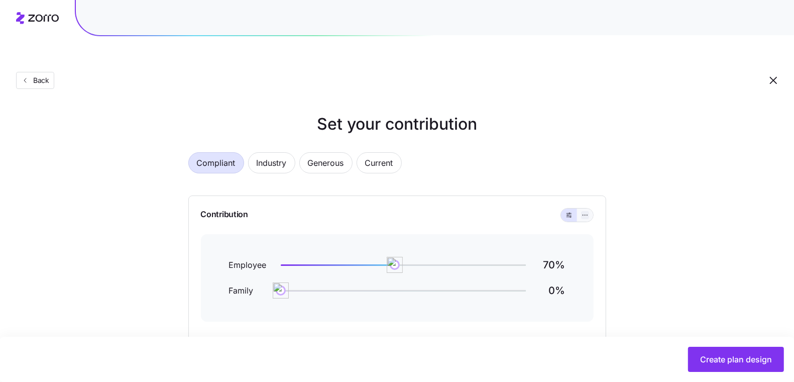
click at [584, 209] on icon "button" at bounding box center [585, 215] width 7 height 12
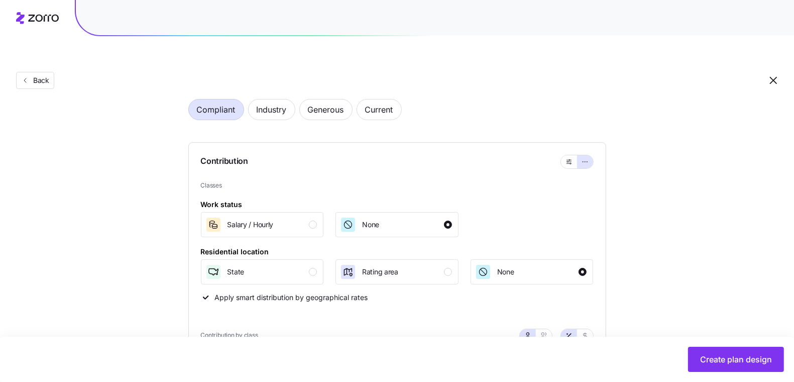
scroll to position [211, 0]
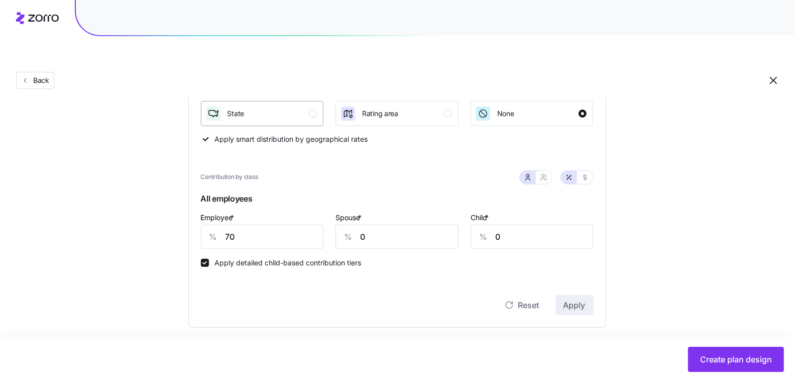
click at [316, 105] on div "State" at bounding box center [261, 113] width 112 height 16
click at [585, 174] on icon "button" at bounding box center [585, 177] width 4 height 6
click at [250, 225] on input "630" at bounding box center [262, 237] width 123 height 24
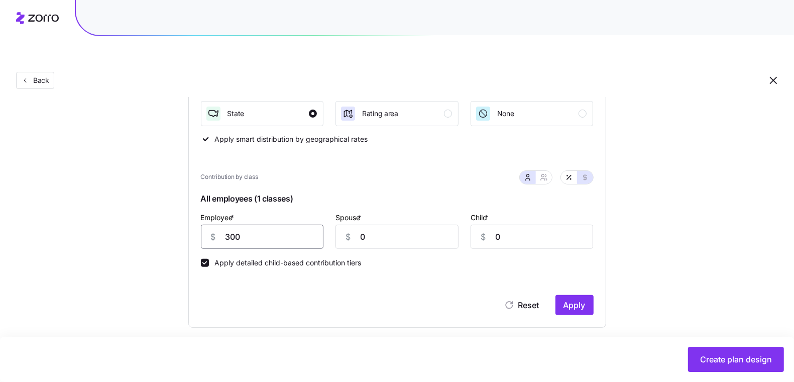
type input "300"
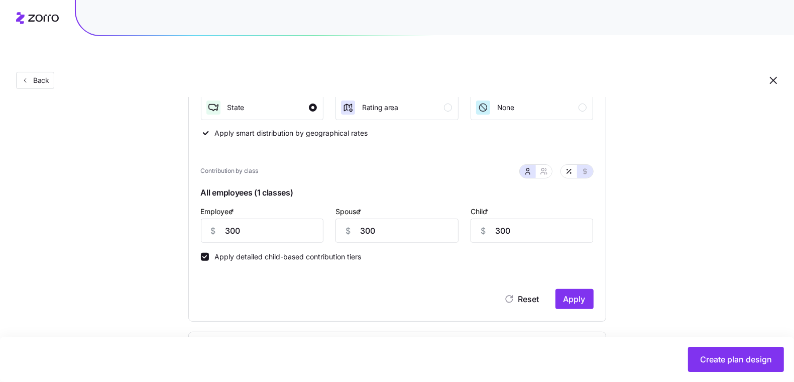
scroll to position [230, 0]
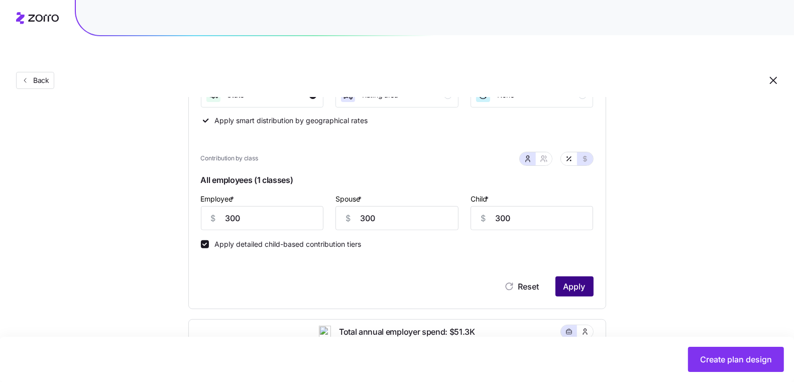
click at [575, 280] on span "Apply" at bounding box center [575, 286] width 22 height 12
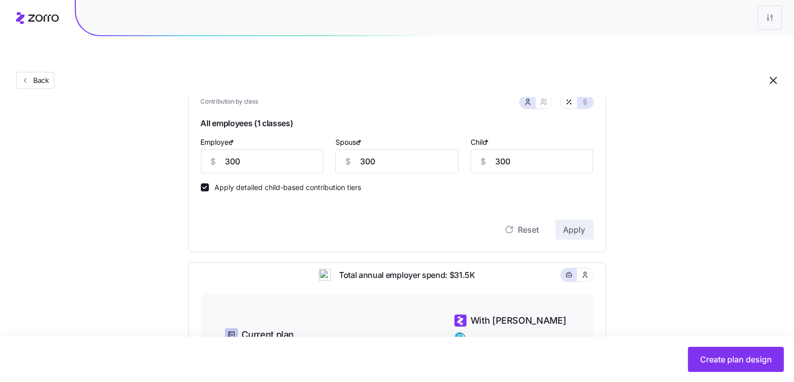
scroll to position [503, 0]
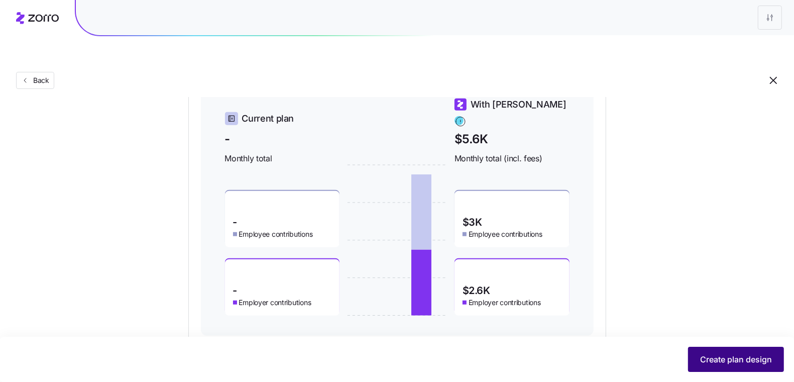
click at [719, 356] on span "Create plan design" at bounding box center [736, 359] width 72 height 12
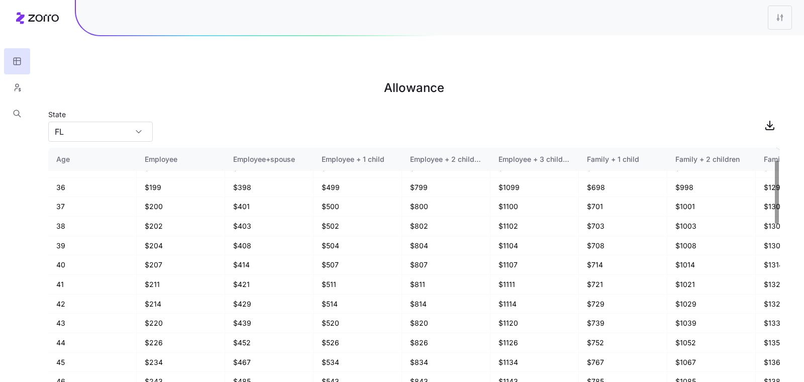
scroll to position [681, 0]
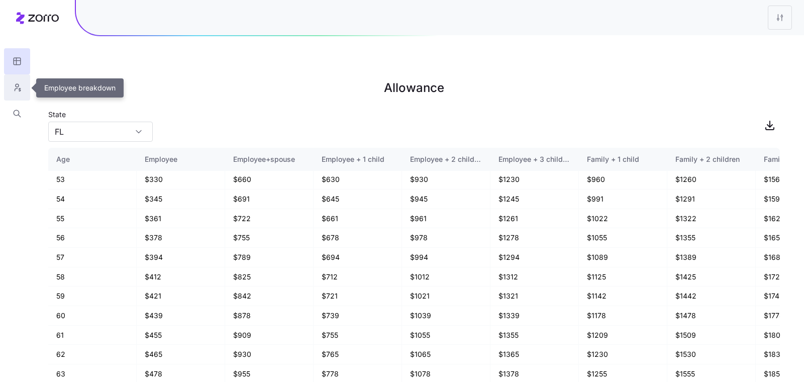
click at [17, 87] on icon "button" at bounding box center [17, 87] width 9 height 10
